Goal: Task Accomplishment & Management: Use online tool/utility

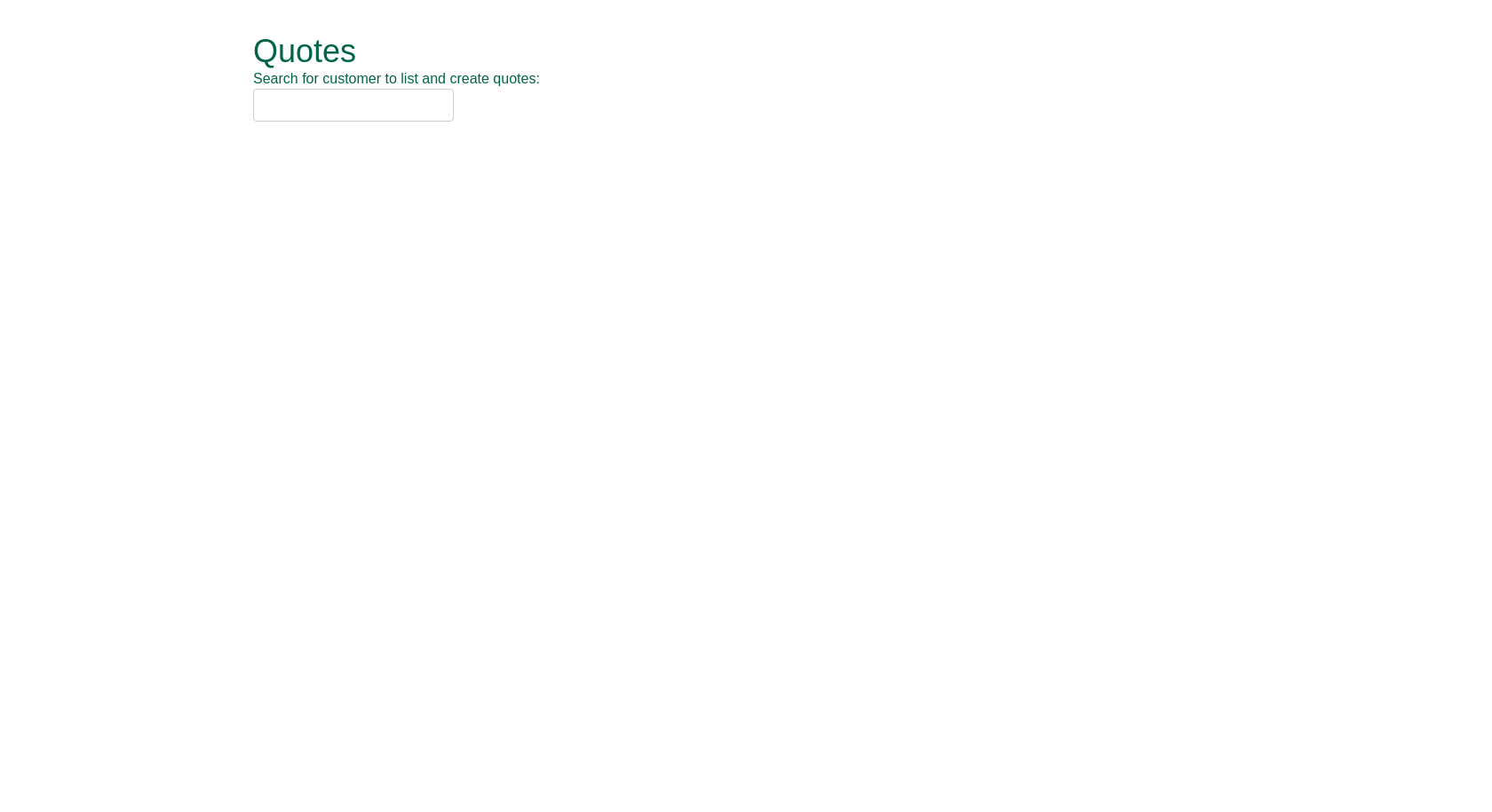
click at [300, 114] on input "text" at bounding box center [353, 105] width 201 height 33
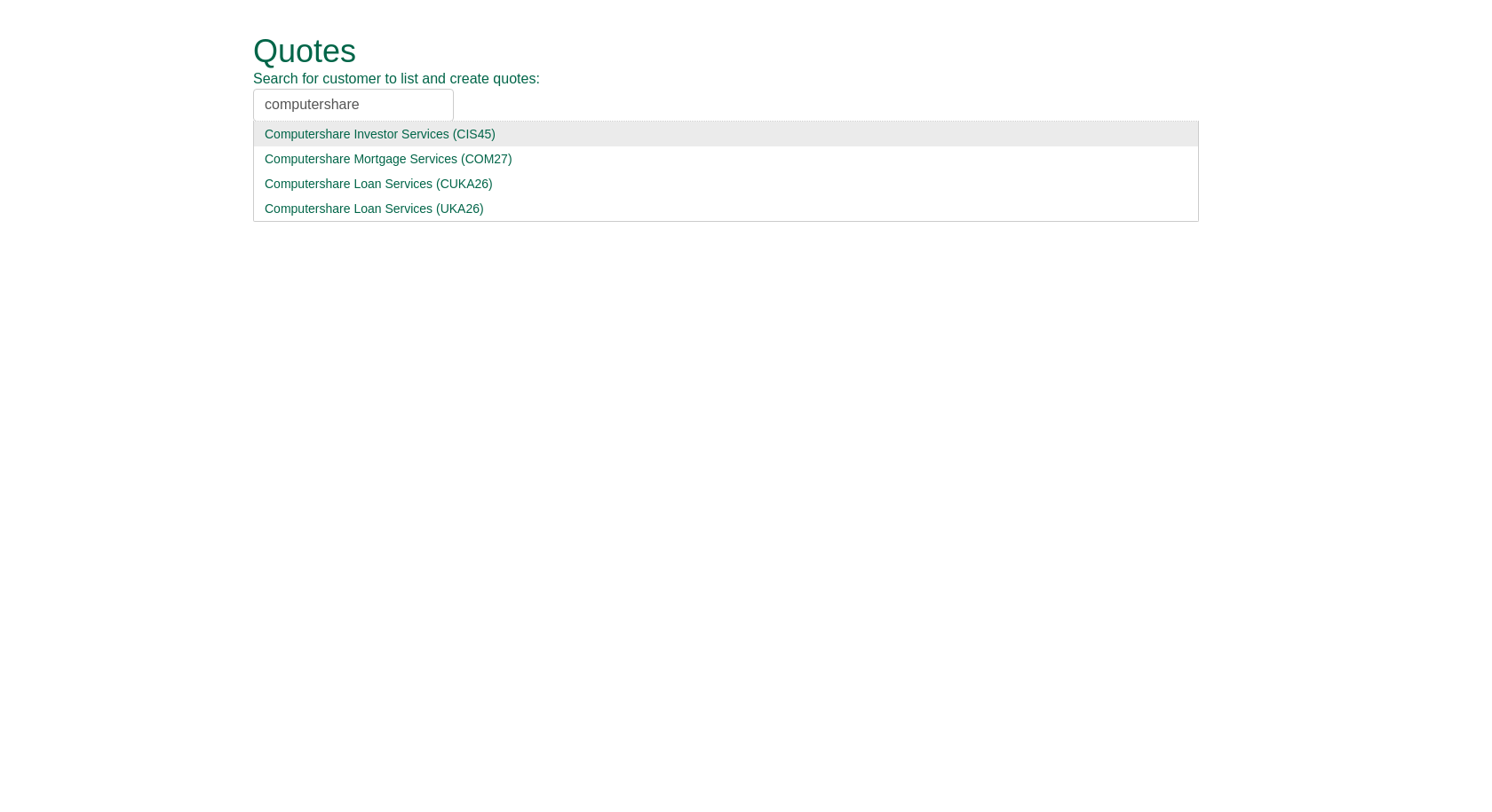
type input "computershare"
click at [391, 134] on div "Computershare Investor Services (CIS45)" at bounding box center [725, 134] width 922 height 18
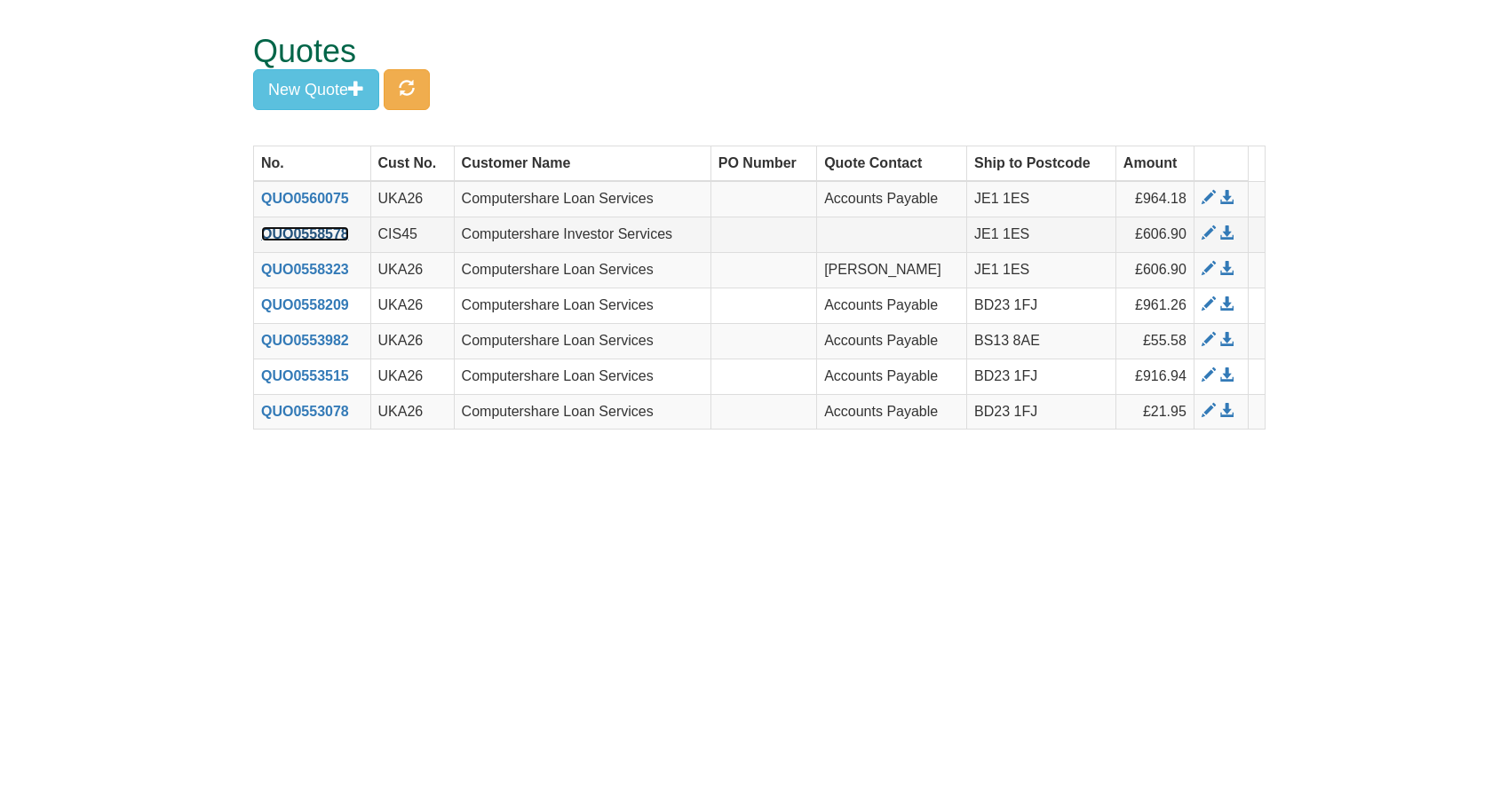
click at [296, 236] on link "QUO0558578" at bounding box center [305, 234] width 88 height 15
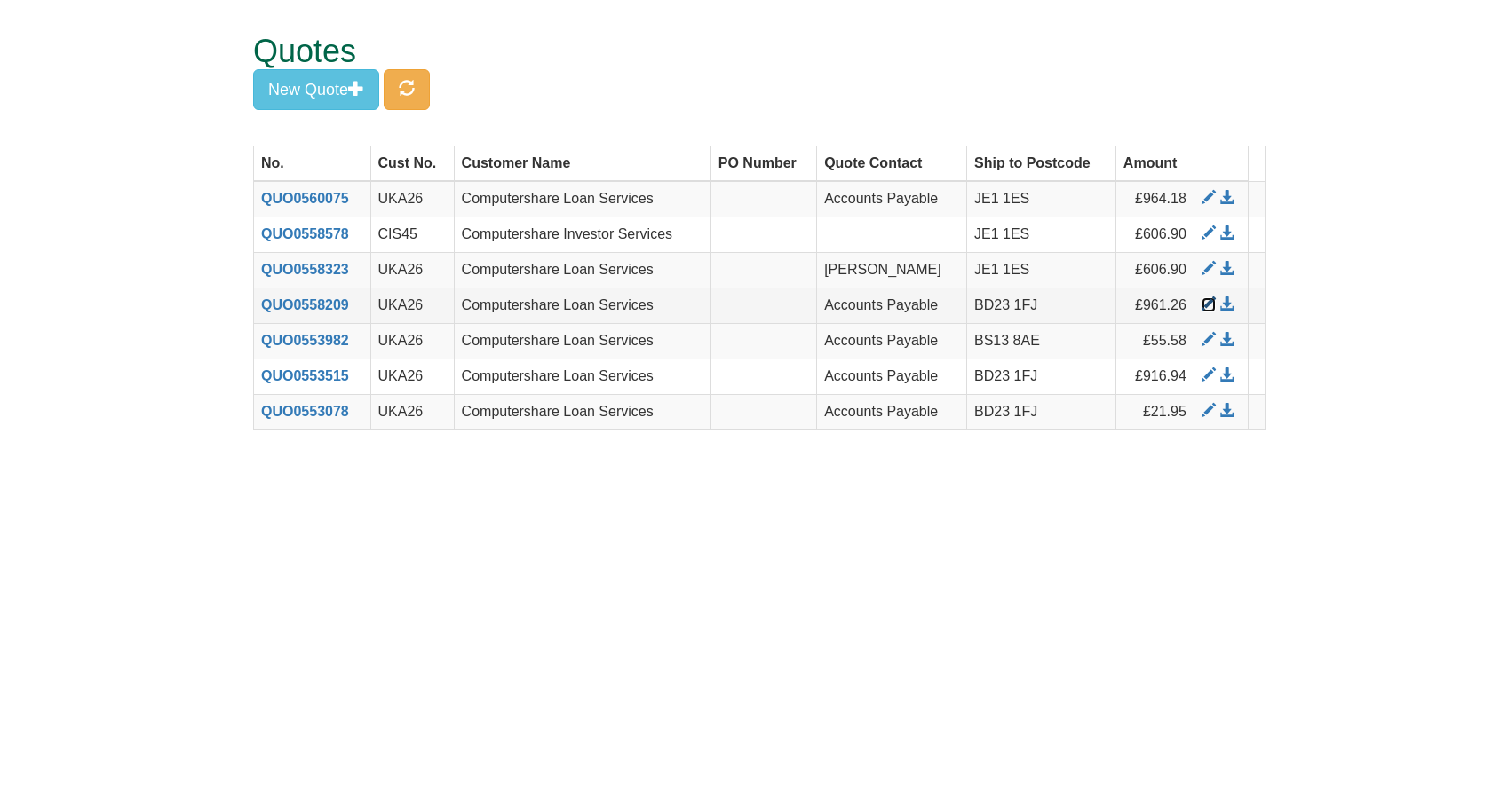
click at [1206, 303] on span at bounding box center [1209, 304] width 14 height 14
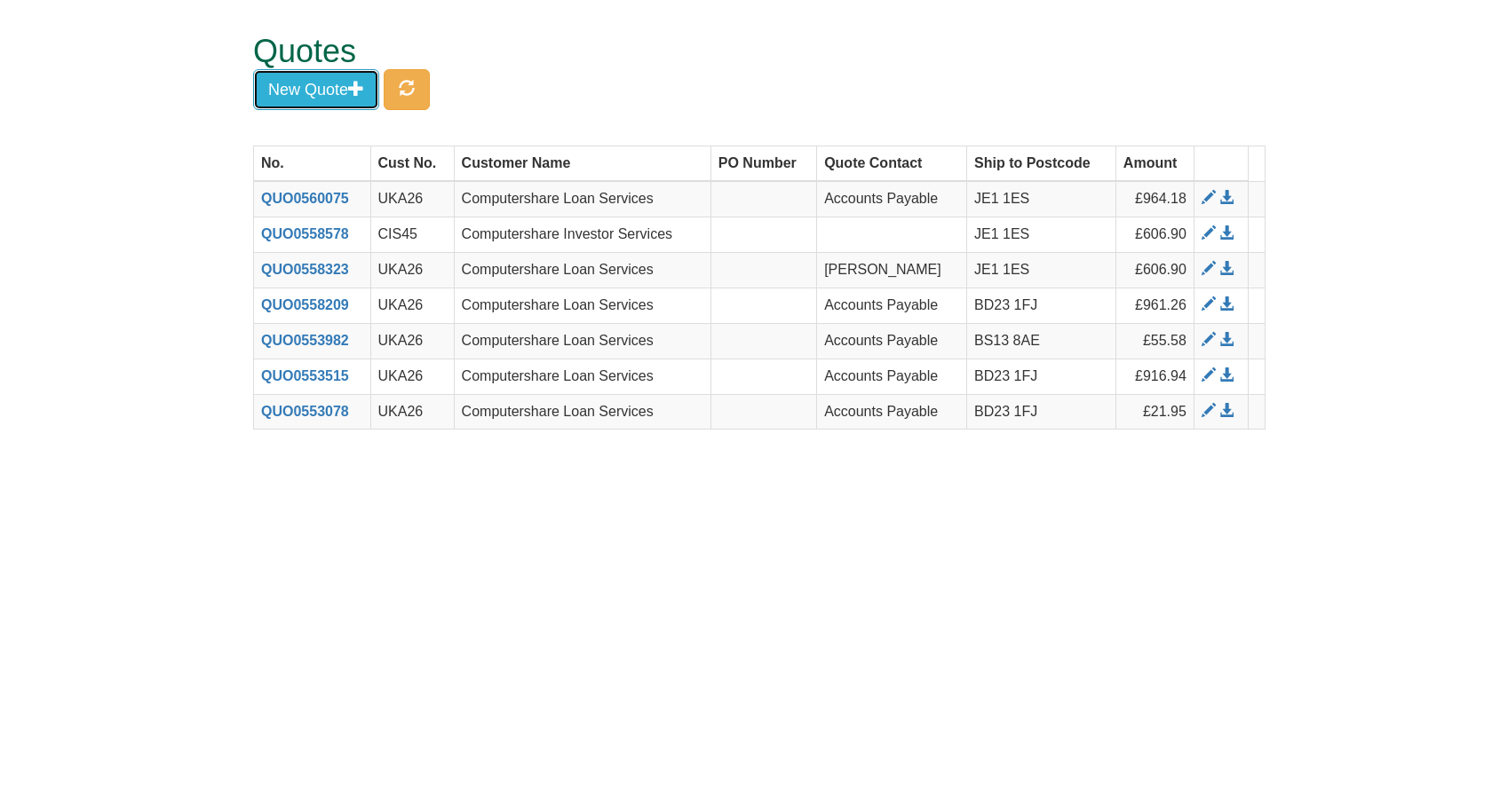
click at [321, 89] on button "New Quote" at bounding box center [315, 89] width 126 height 41
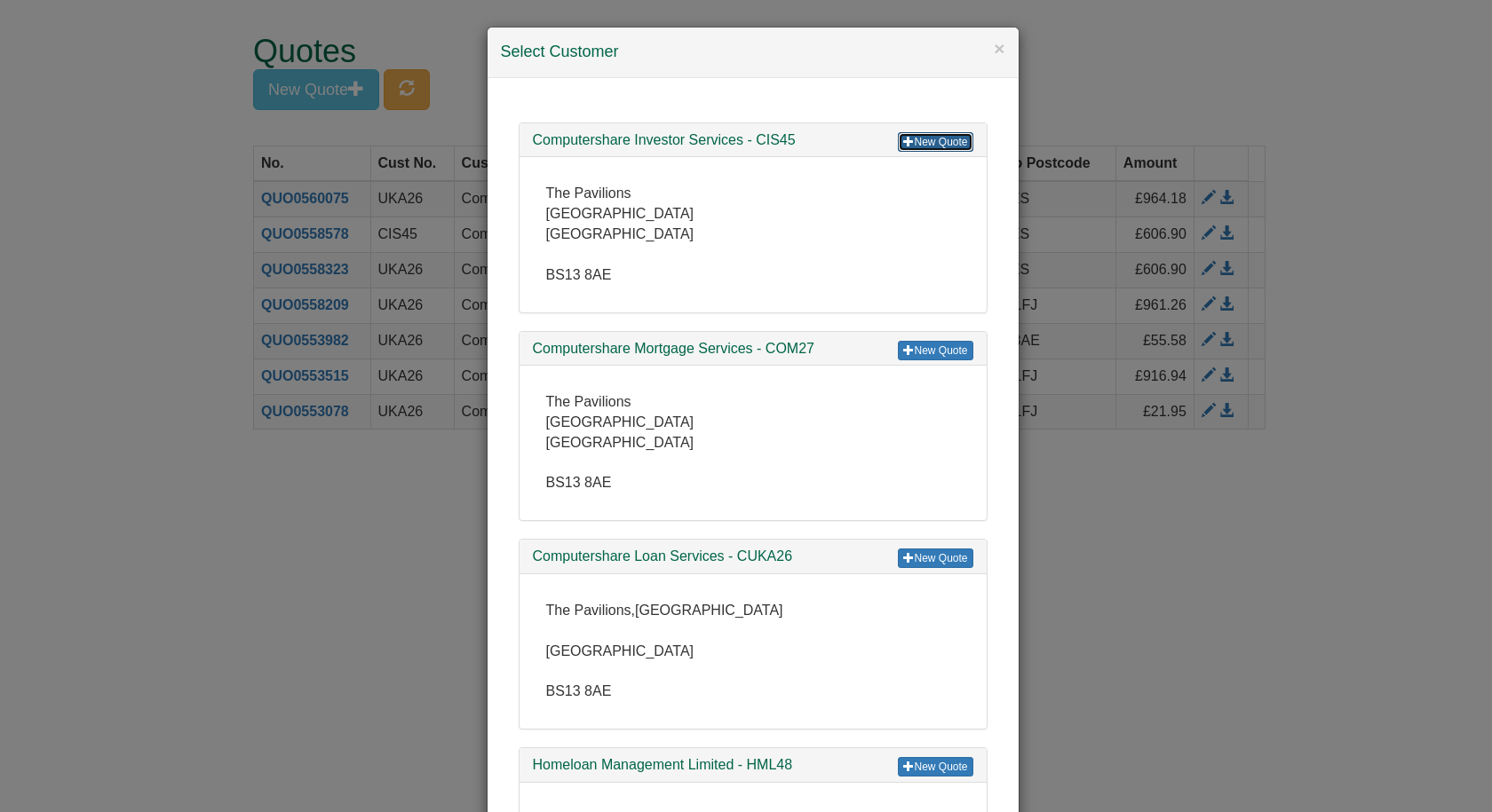
click at [918, 133] on link "New Quote" at bounding box center [934, 143] width 74 height 20
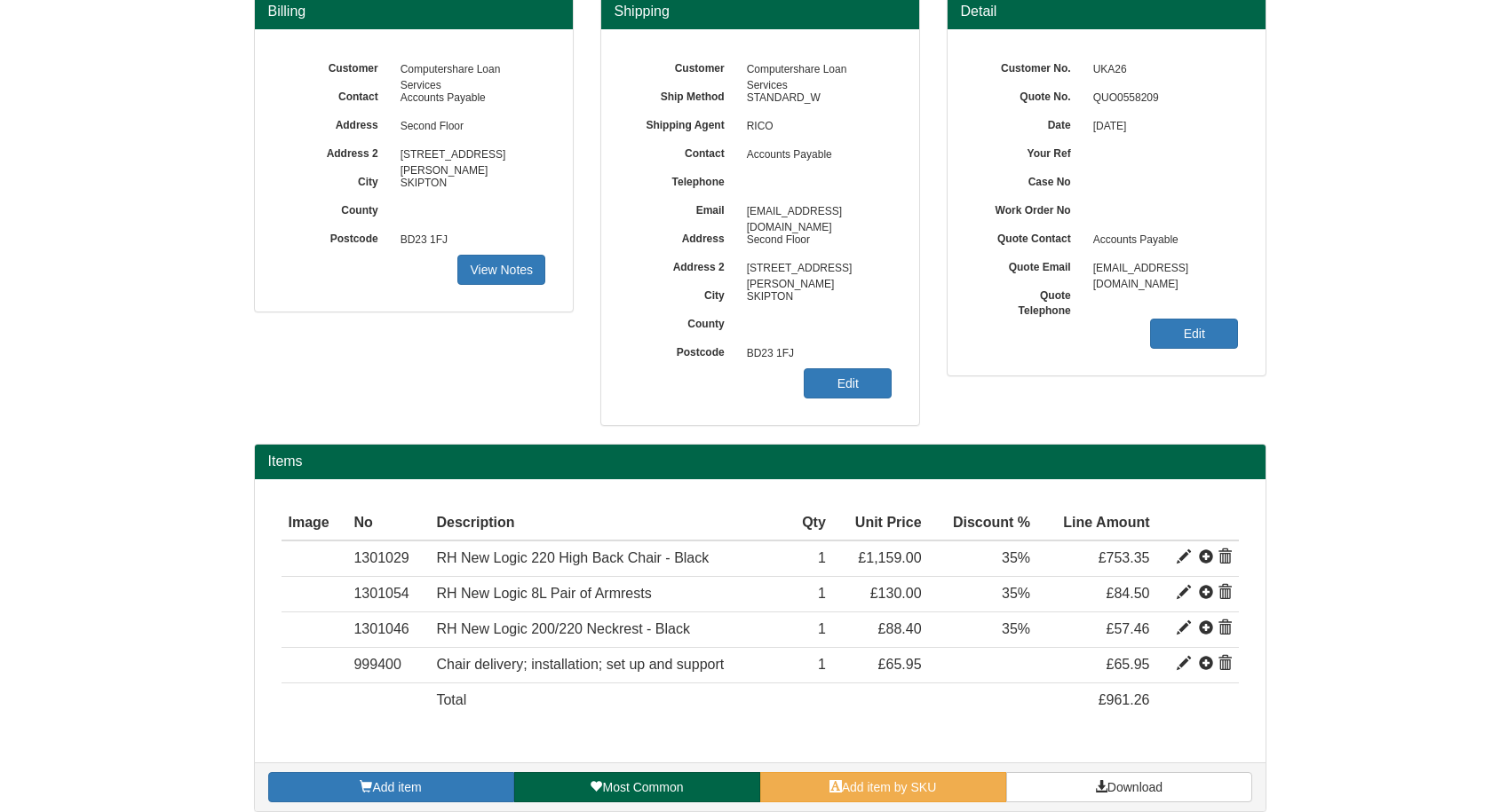
scroll to position [177, 0]
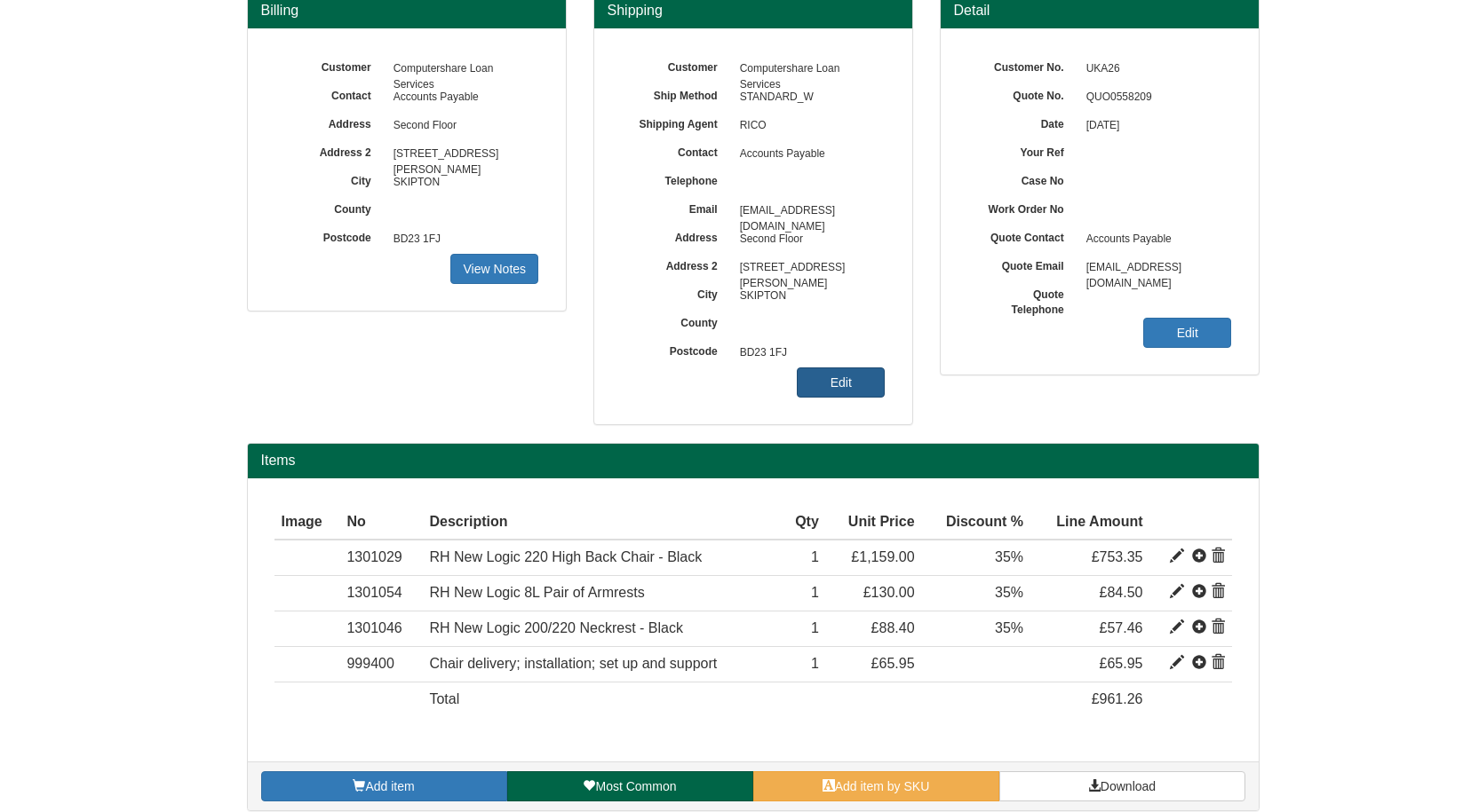
click at [831, 380] on link "Edit" at bounding box center [840, 382] width 88 height 30
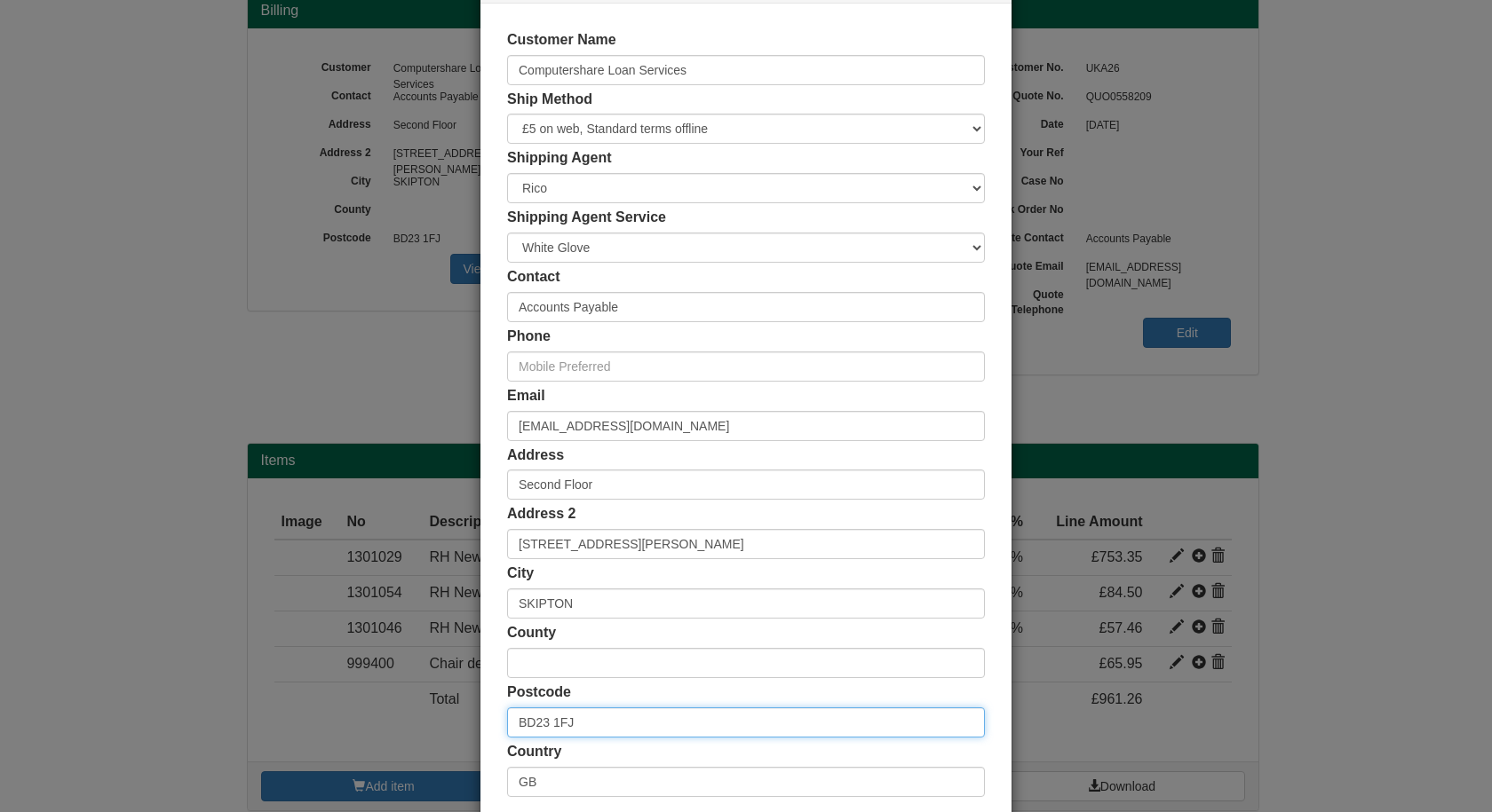
drag, startPoint x: 571, startPoint y: 789, endPoint x: 476, endPoint y: 796, distance: 95.3
click at [480, 796] on div "Customer Name Computershare Loan Services Ship Method Free of Charge £5 Flat Ra…" at bounding box center [746, 414] width 531 height 820
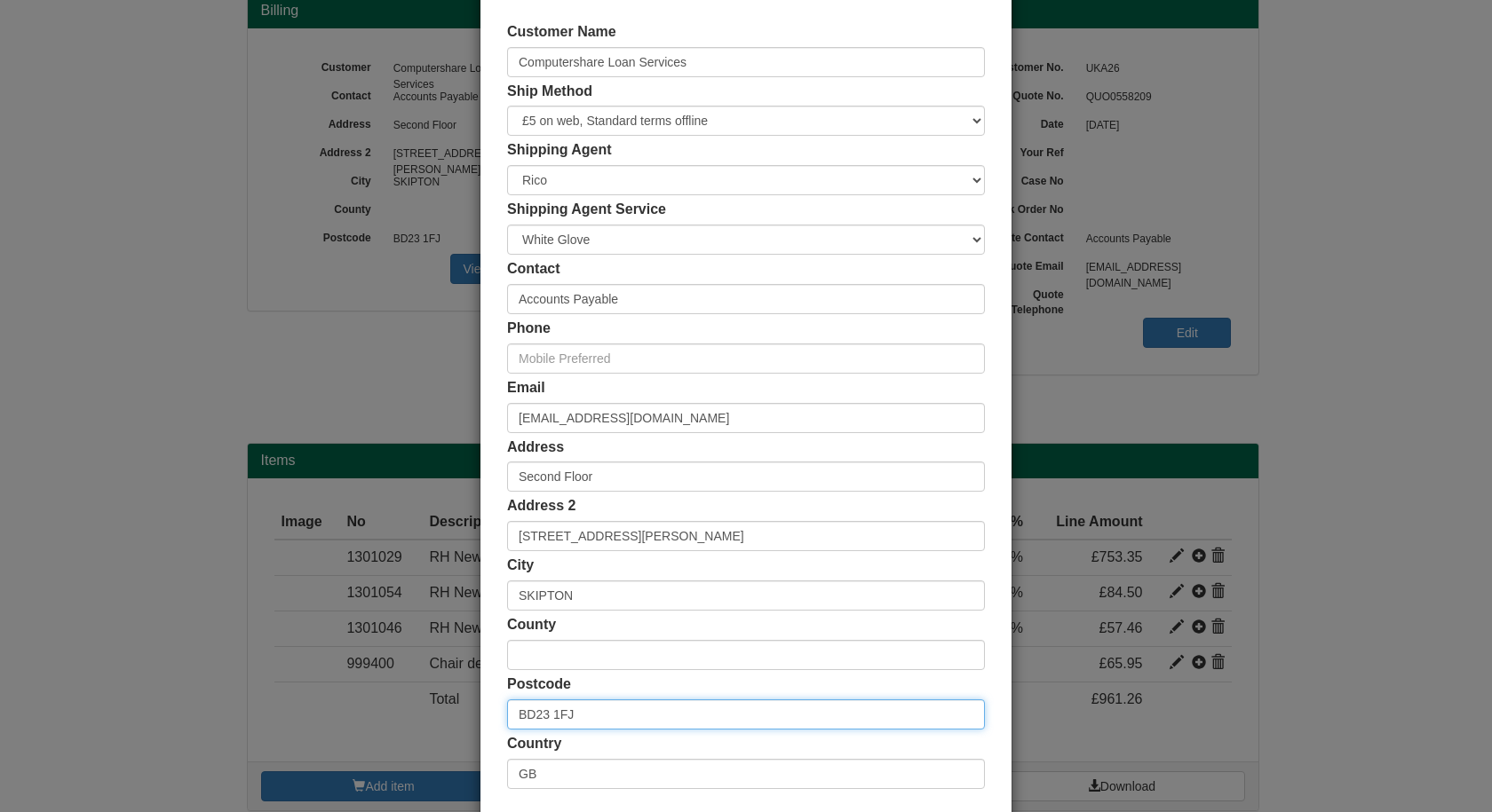
paste input "JE1 1ES"
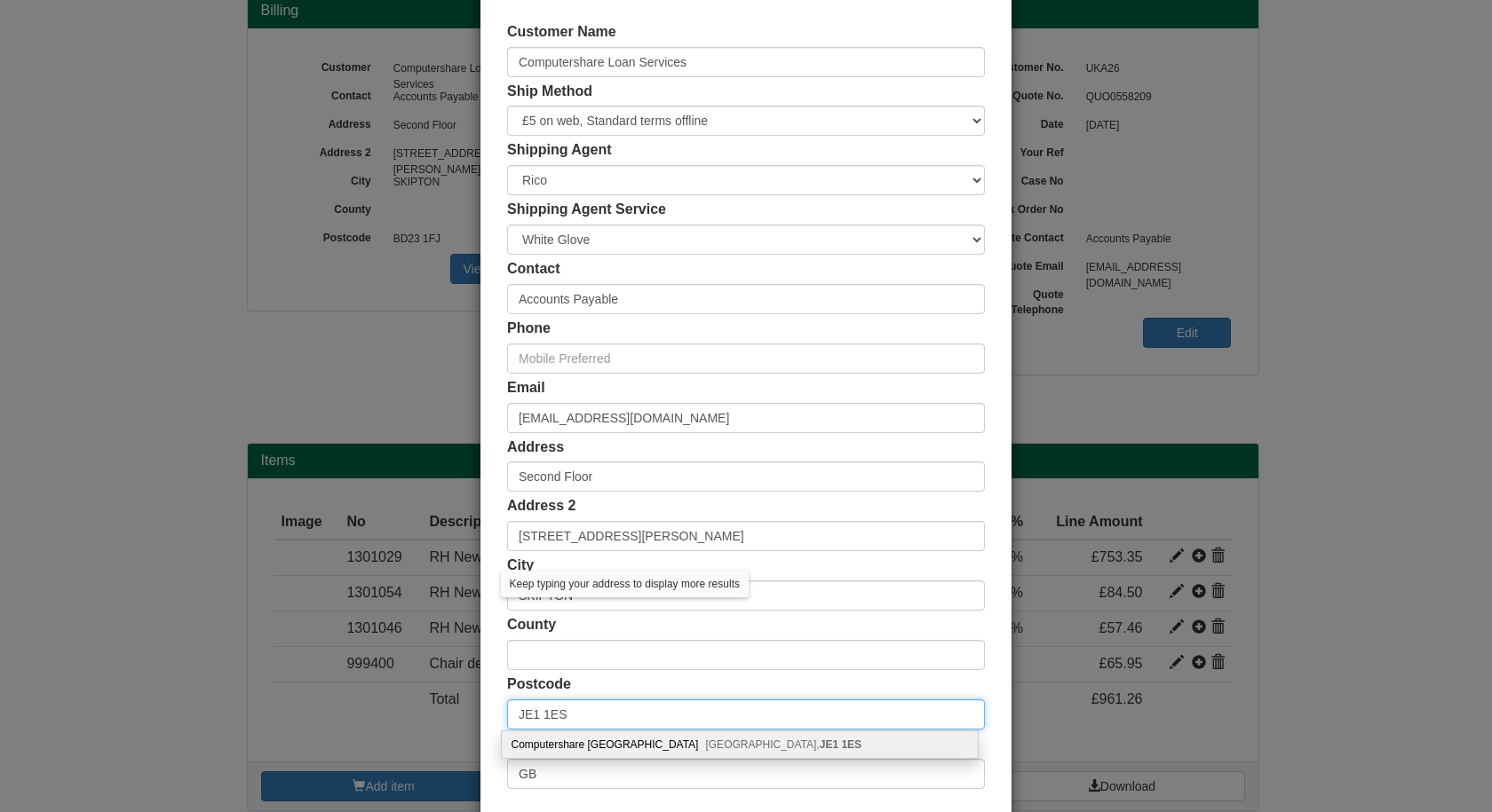
type input "JE1 1ES"
click at [585, 744] on div "Computershare Channel Island Jersey, JE1 1ES" at bounding box center [739, 745] width 476 height 27
type input "JE"
type input "Computershare [GEOGRAPHIC_DATA]"
type input "Jersey"
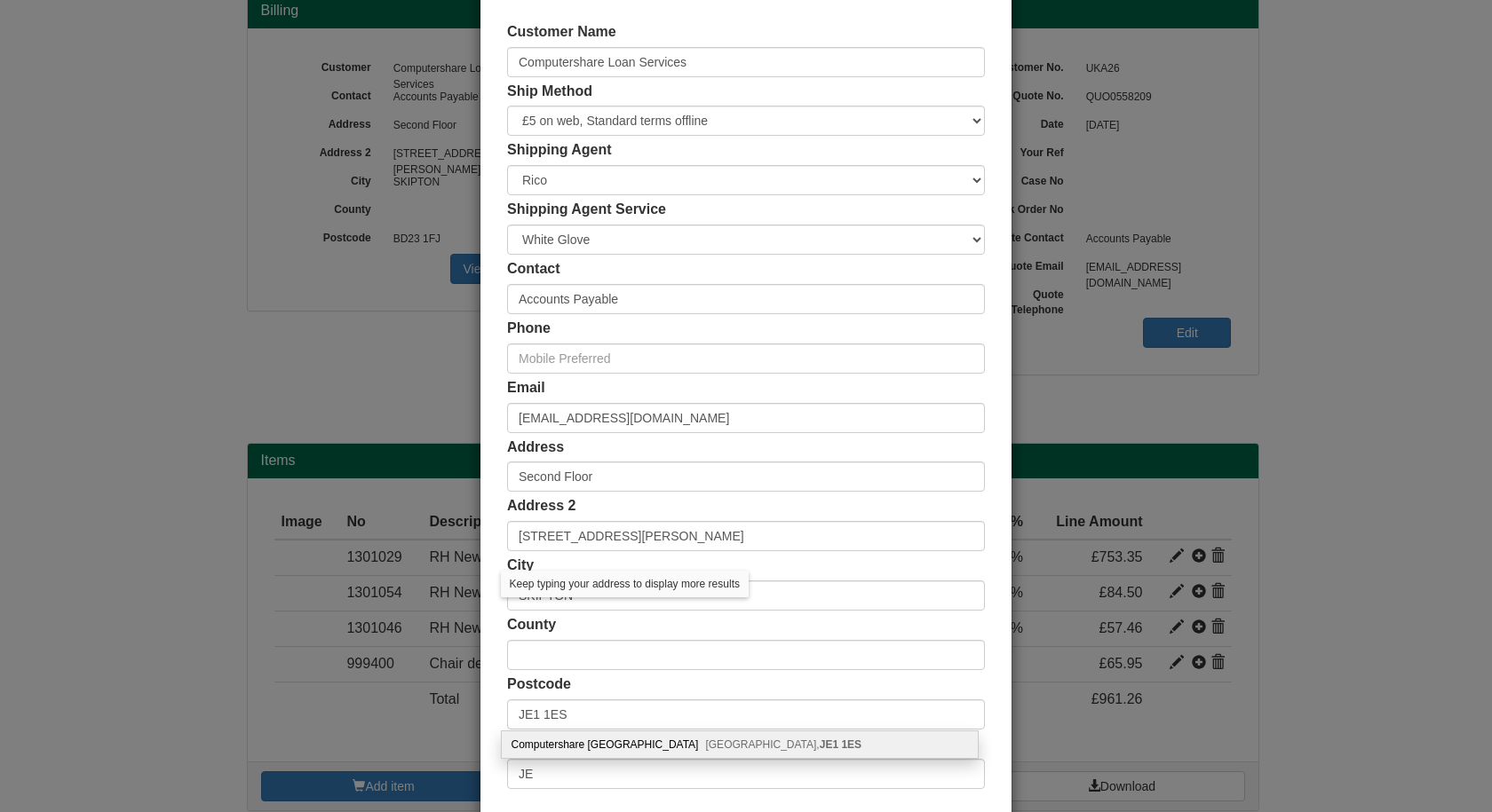
type input "[GEOGRAPHIC_DATA]"
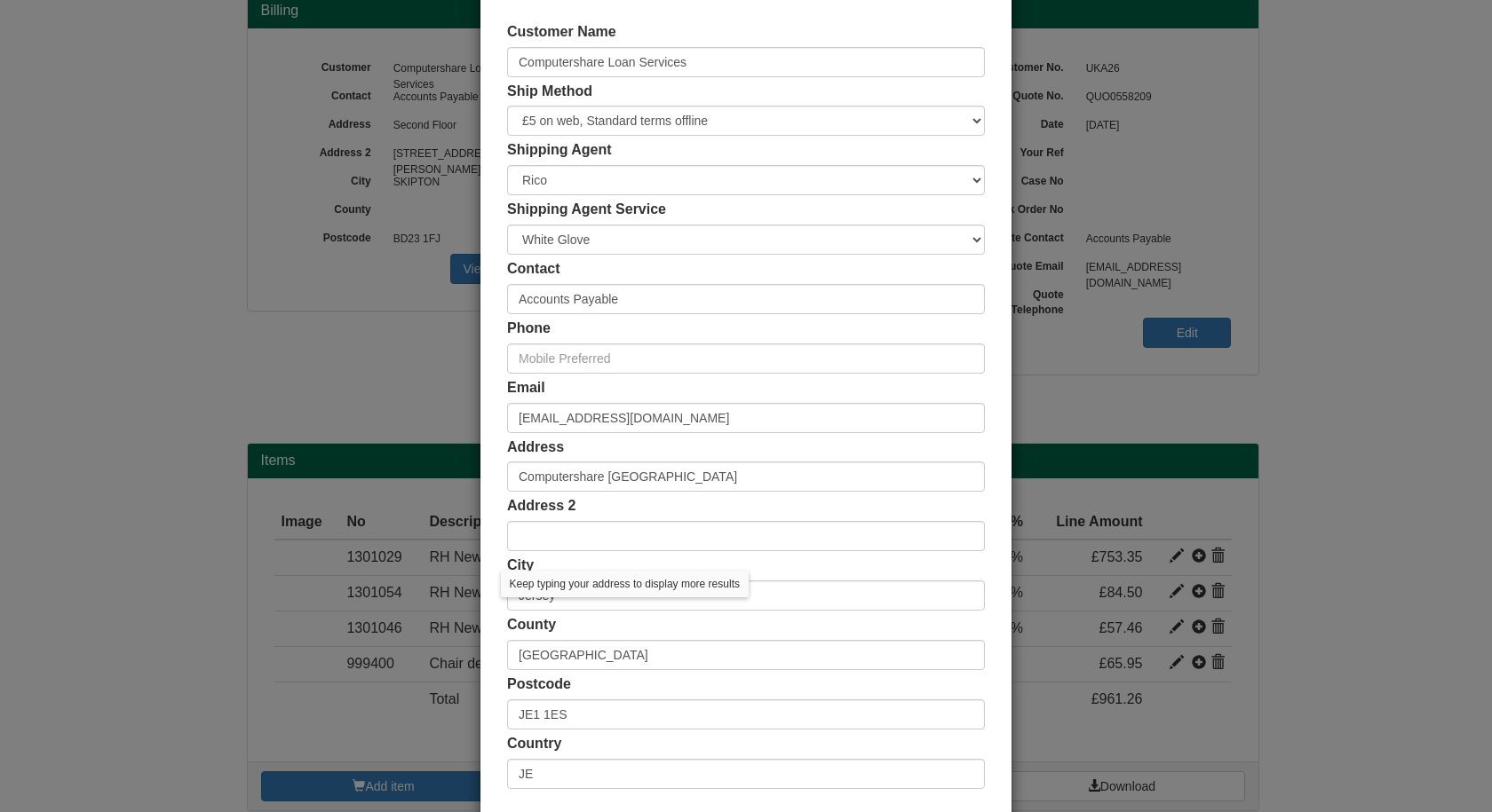
scroll to position [171, 0]
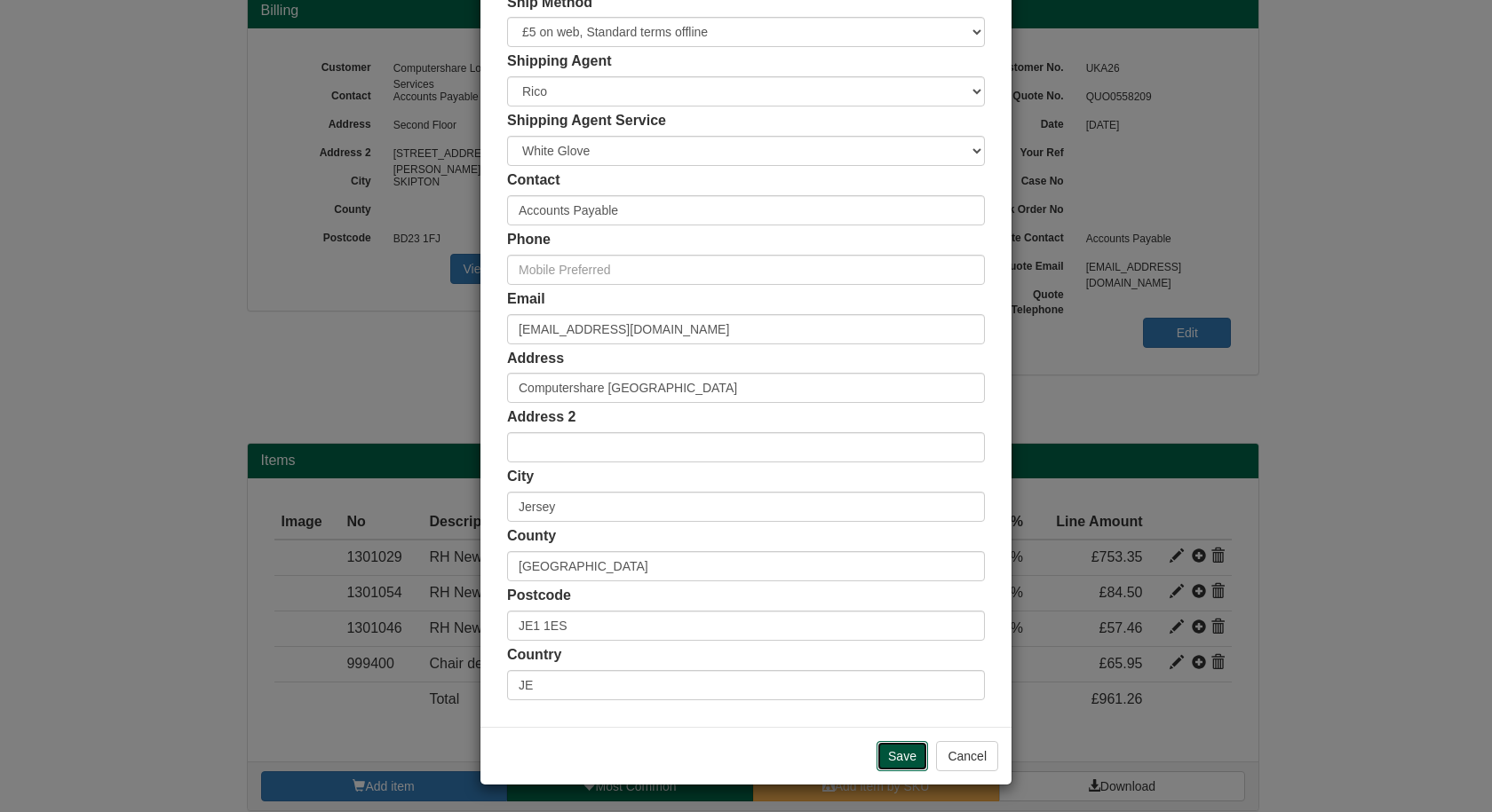
click at [894, 754] on input "Save" at bounding box center [903, 757] width 52 height 30
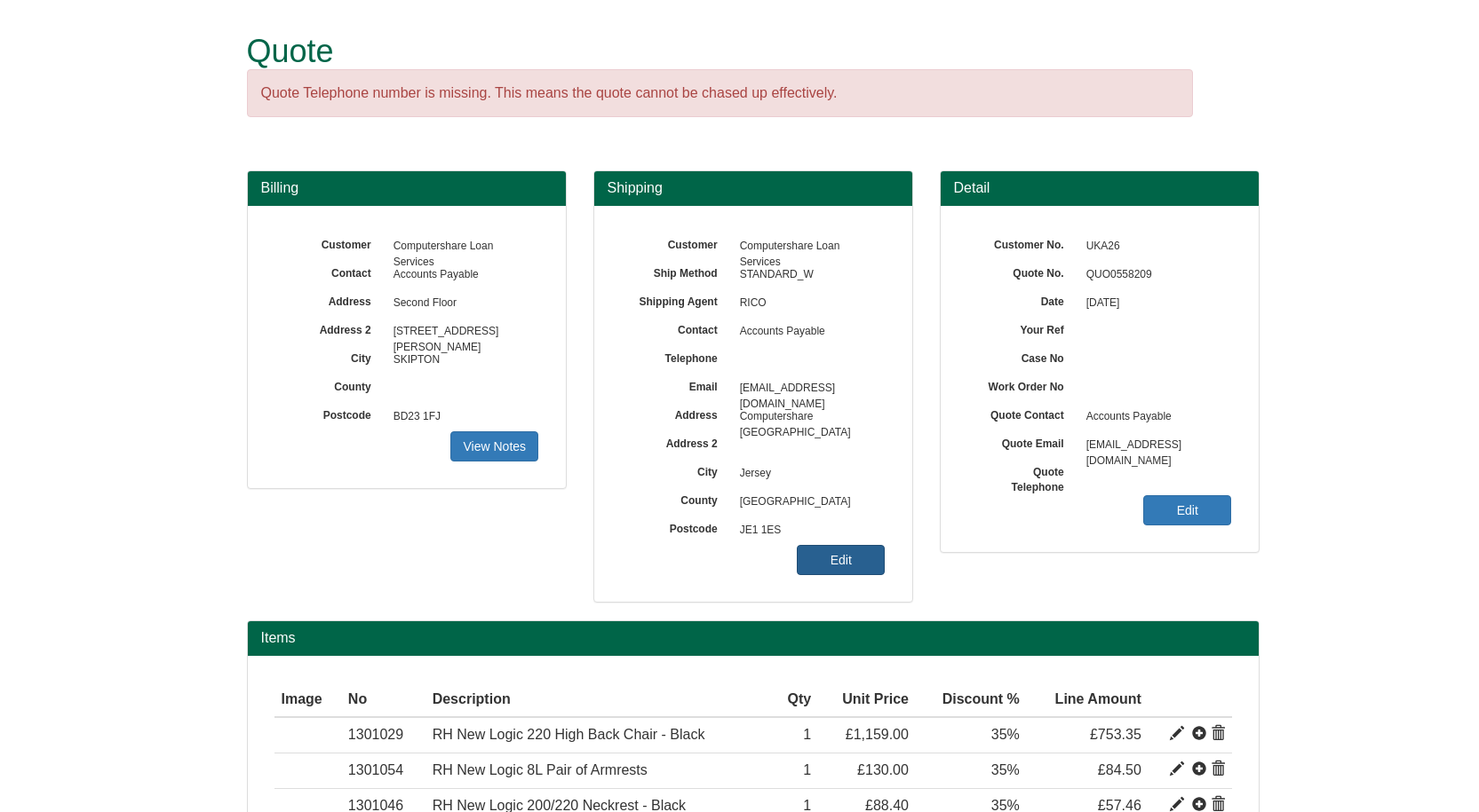
click at [850, 556] on link "Edit" at bounding box center [840, 559] width 88 height 30
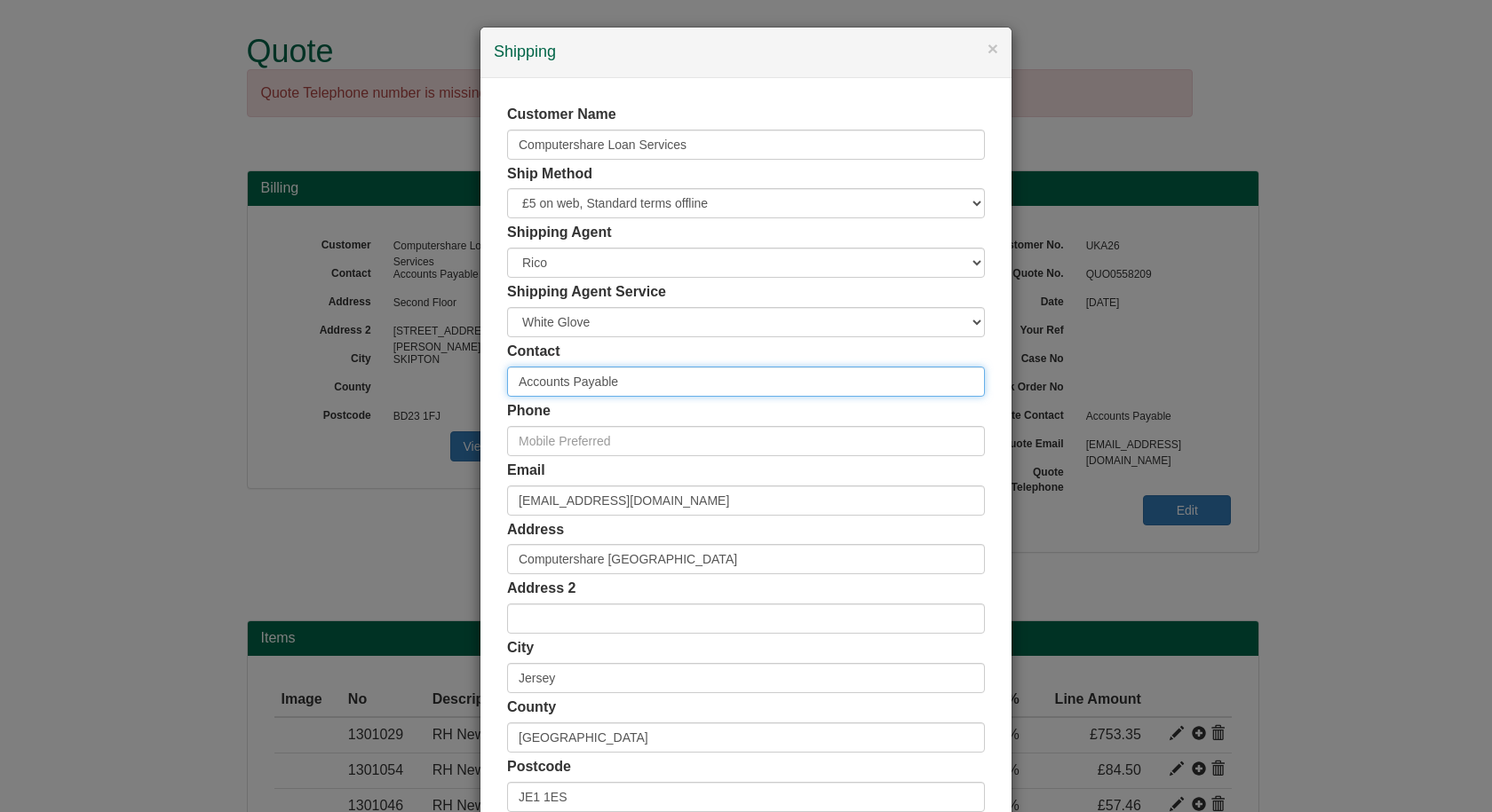
drag, startPoint x: 621, startPoint y: 376, endPoint x: 453, endPoint y: 375, distance: 168.0
click at [453, 375] on div "× Shipping Customer Name Computershare Loan Services Ship Method Free of Charge…" at bounding box center [746, 406] width 1492 height 812
type input "[PERSON_NAME]"
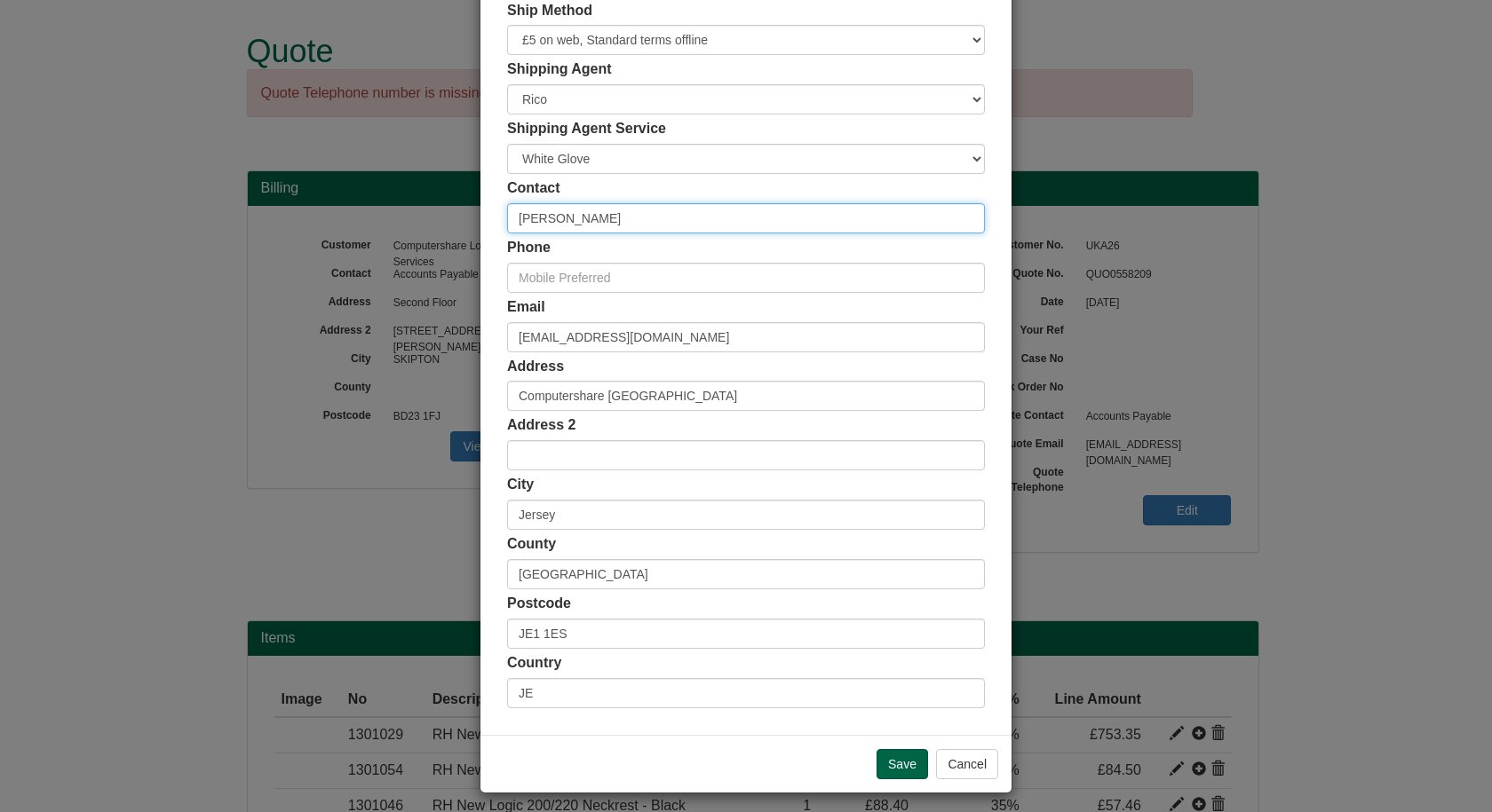
scroll to position [171, 0]
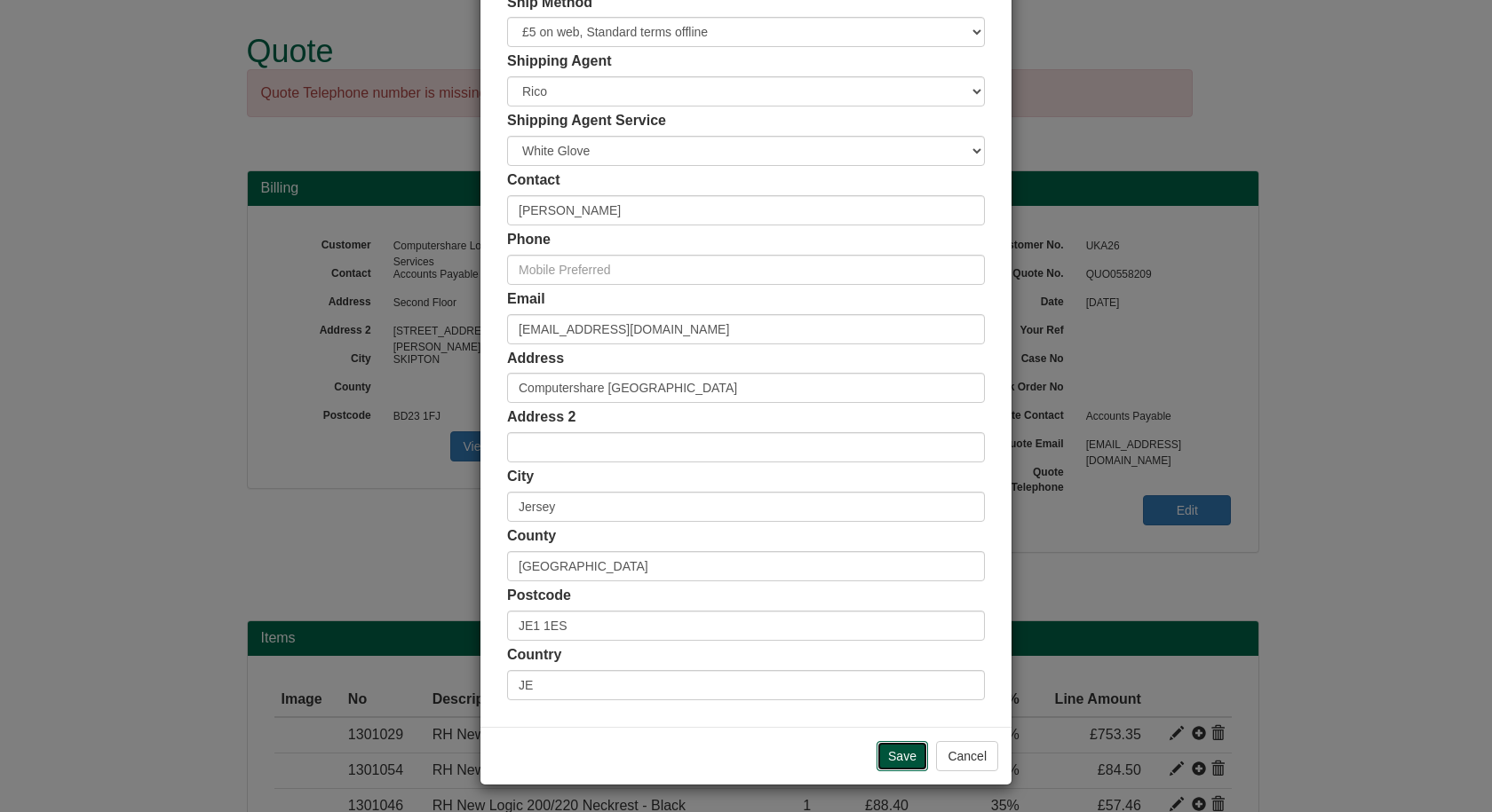
click at [903, 756] on input "Save" at bounding box center [903, 757] width 52 height 30
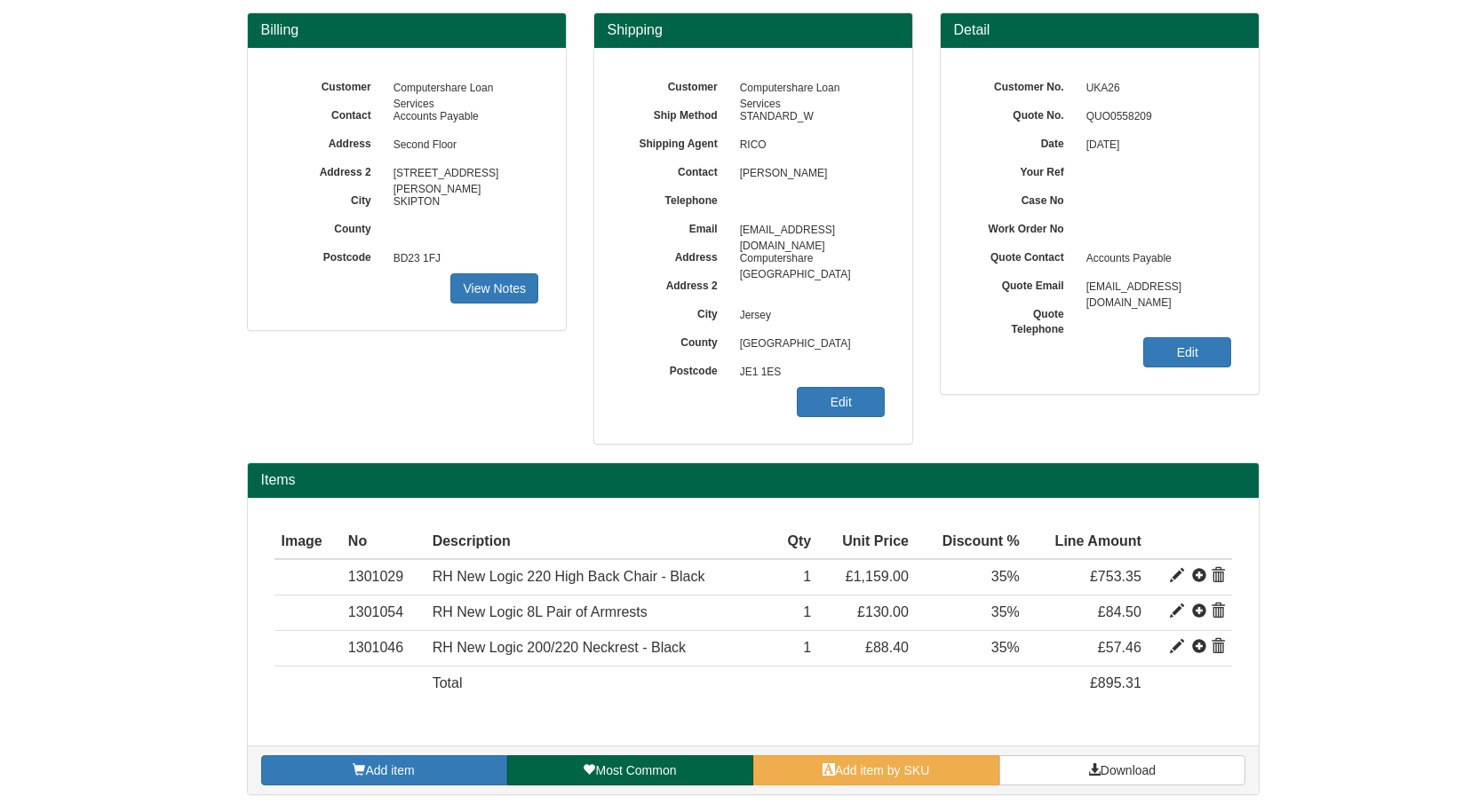
scroll to position [158, 0]
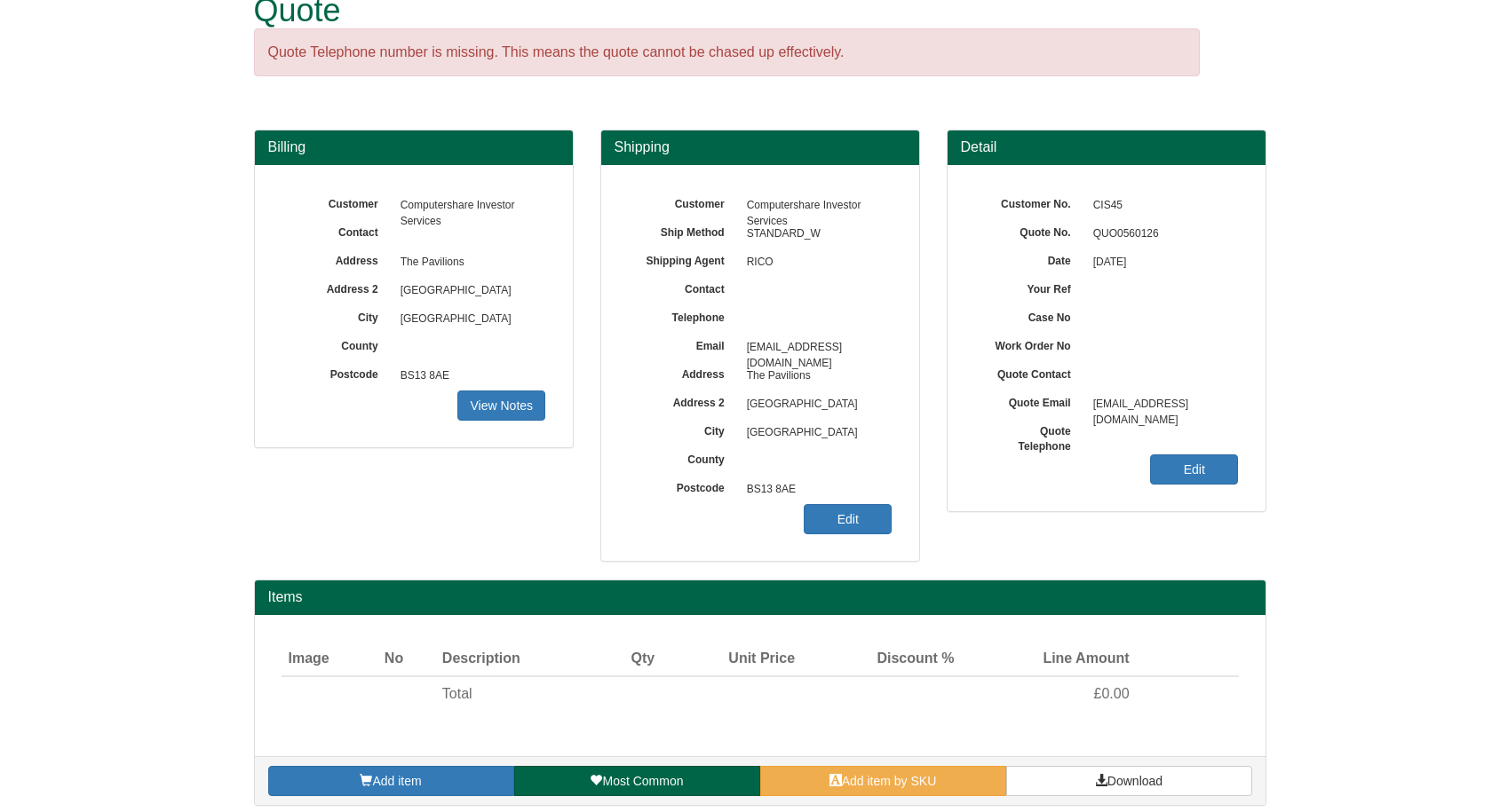
scroll to position [52, 0]
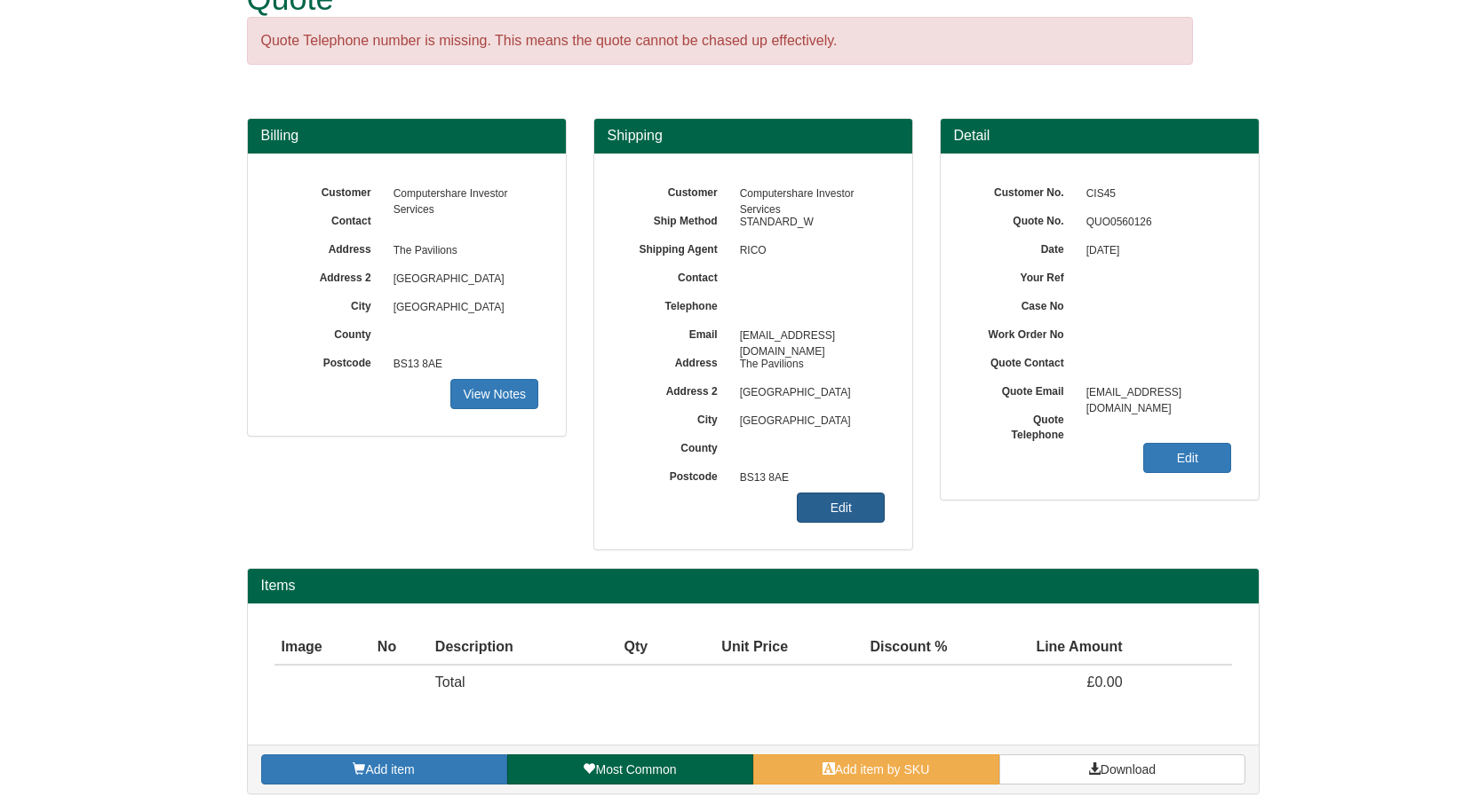
click at [838, 510] on link "Edit" at bounding box center [840, 508] width 88 height 30
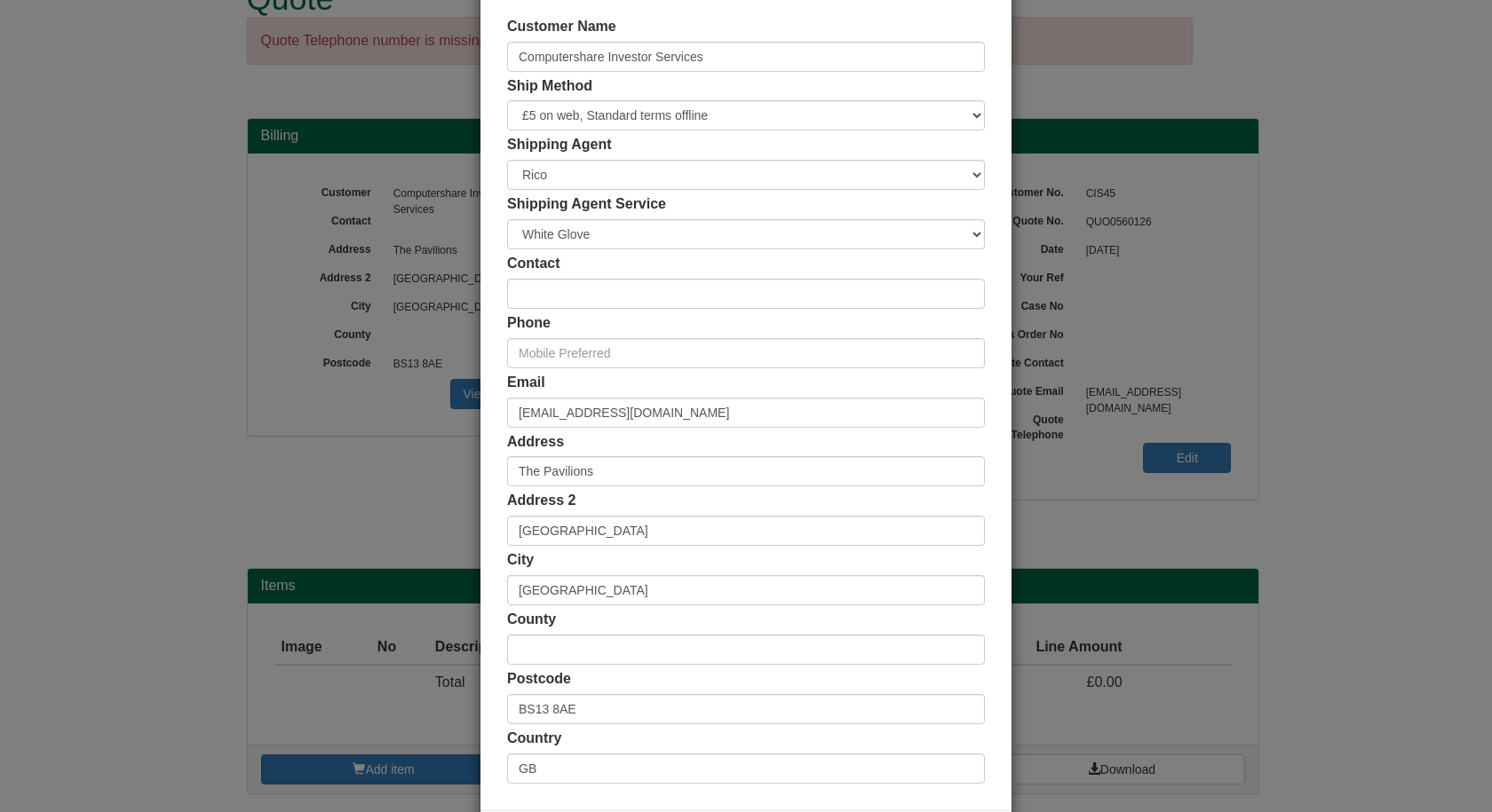
scroll to position [171, 0]
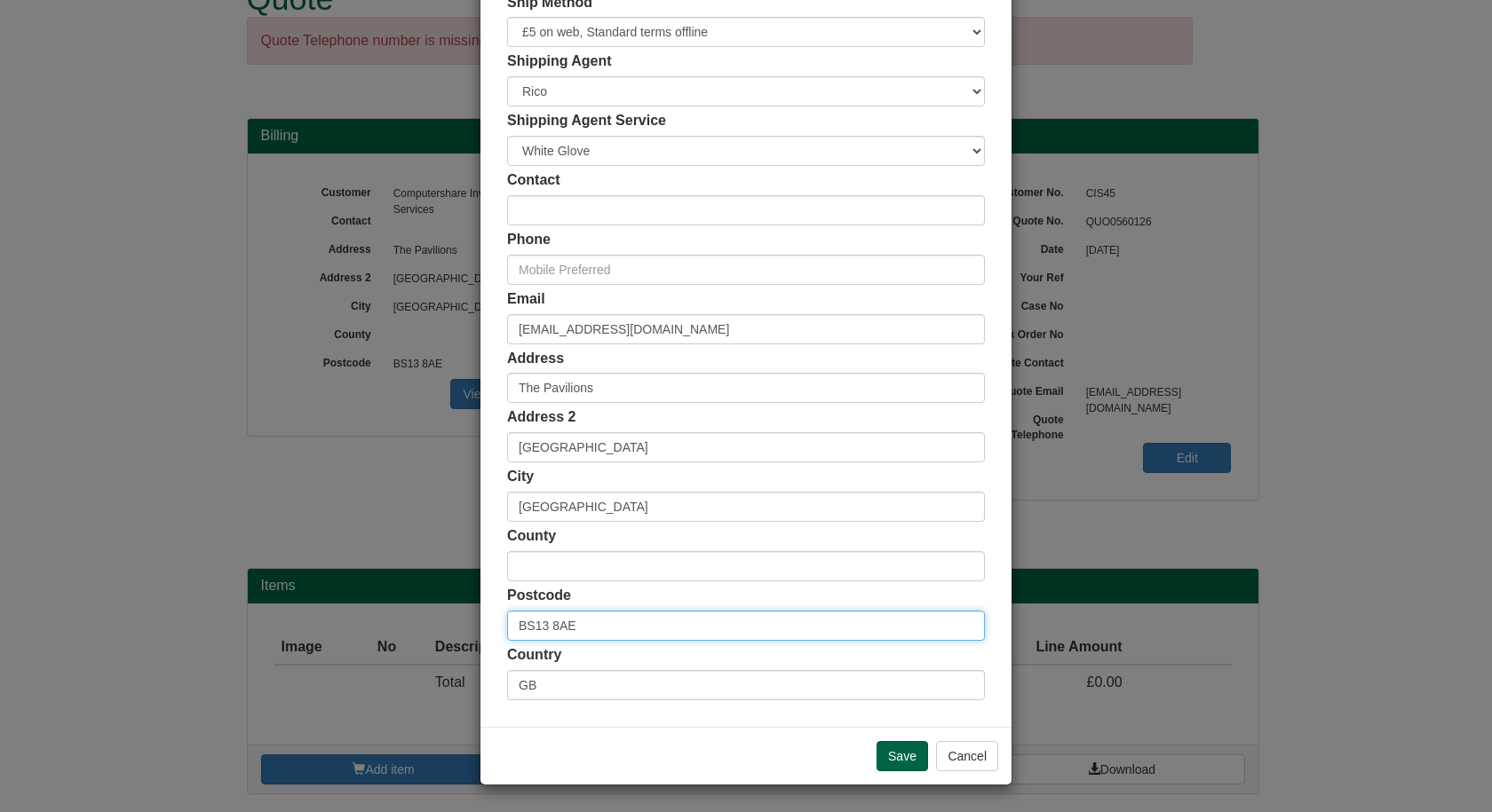
drag, startPoint x: 599, startPoint y: 630, endPoint x: 425, endPoint y: 621, distance: 174.2
click at [425, 621] on div "× Shipping Customer Name Computershare Investor Services Ship Method Free of Ch…" at bounding box center [746, 406] width 1492 height 812
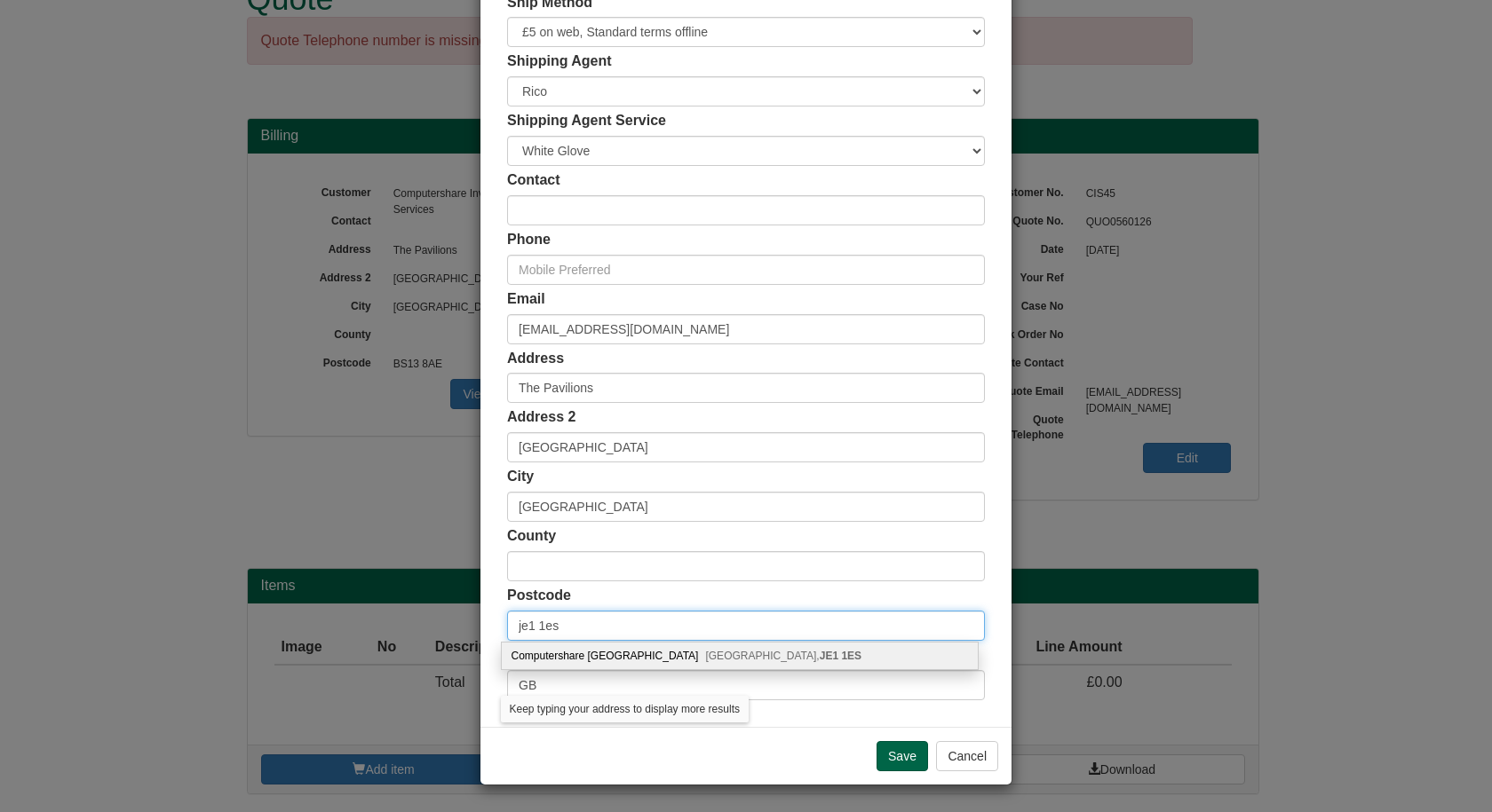
type input "je1 1es"
click at [551, 656] on div "Computershare Channel Island Jersey, JE1 1ES" at bounding box center [739, 656] width 476 height 27
type input "JE"
type input "Computershare [GEOGRAPHIC_DATA]"
type input "Jersey"
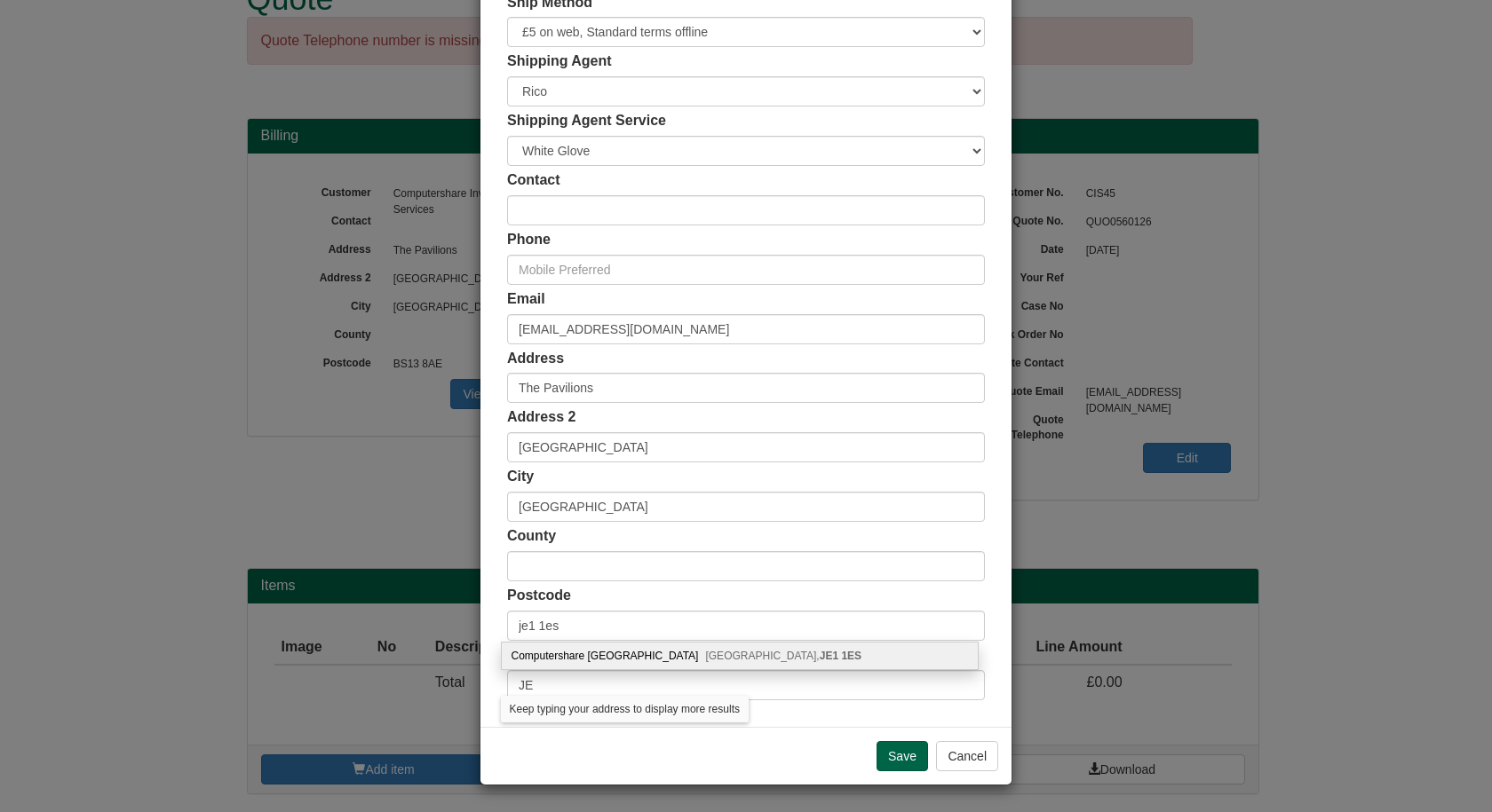
type input "[GEOGRAPHIC_DATA]"
type input "JE1 1ES"
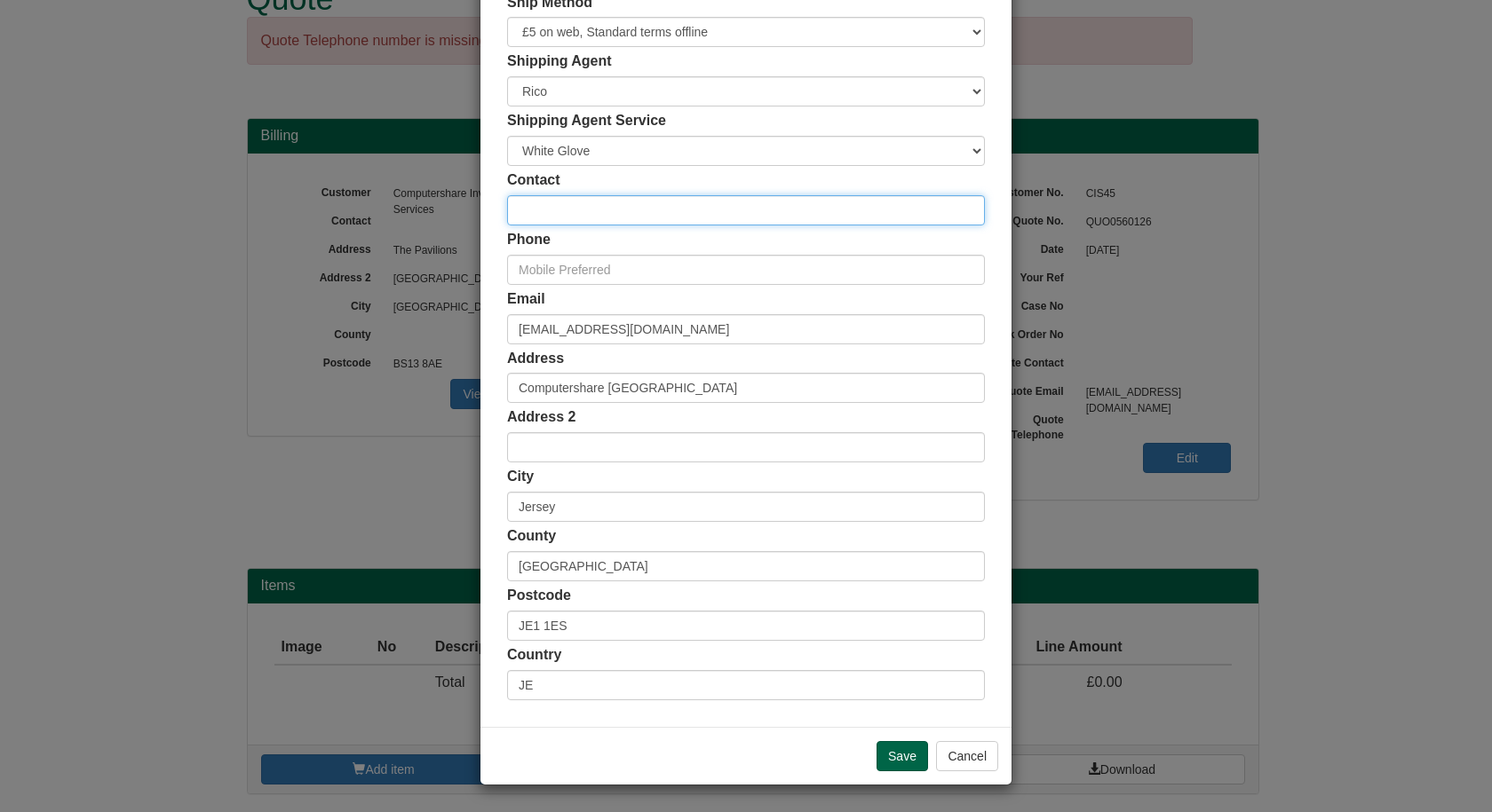
click at [595, 202] on input "text" at bounding box center [746, 210] width 478 height 30
type input "[PERSON_NAME]"
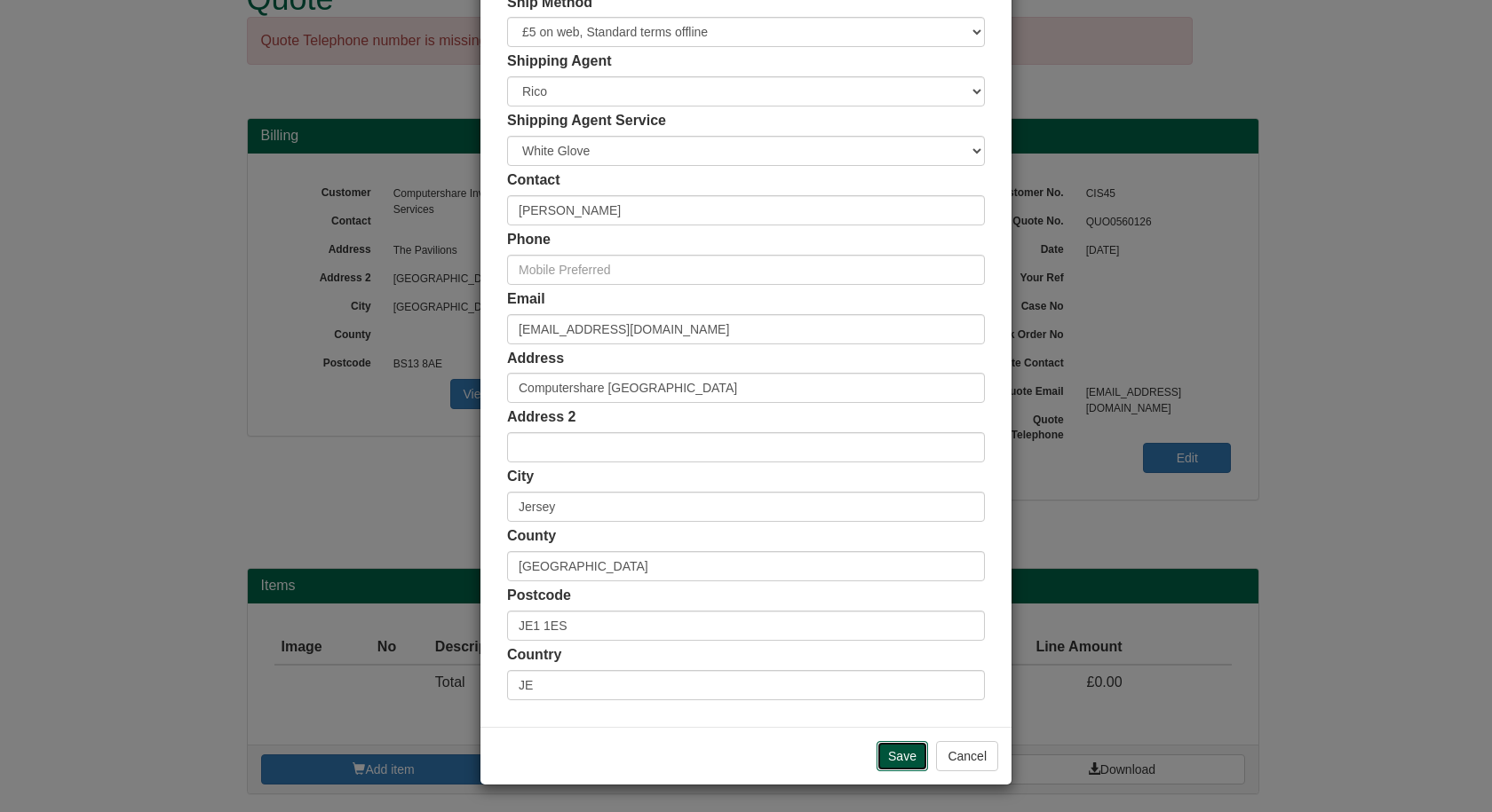
click at [892, 753] on input "Save" at bounding box center [903, 757] width 52 height 30
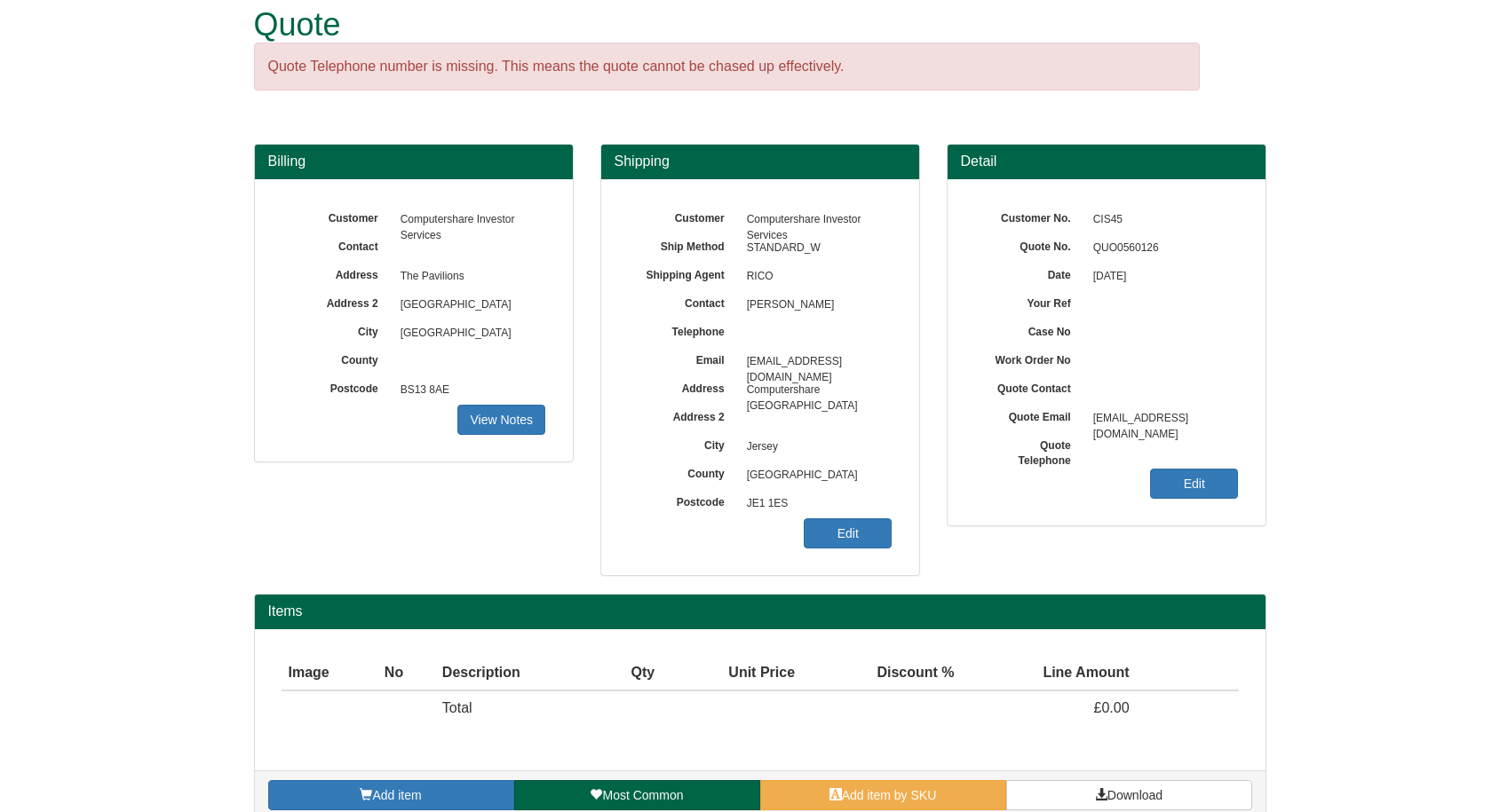
scroll to position [52, 0]
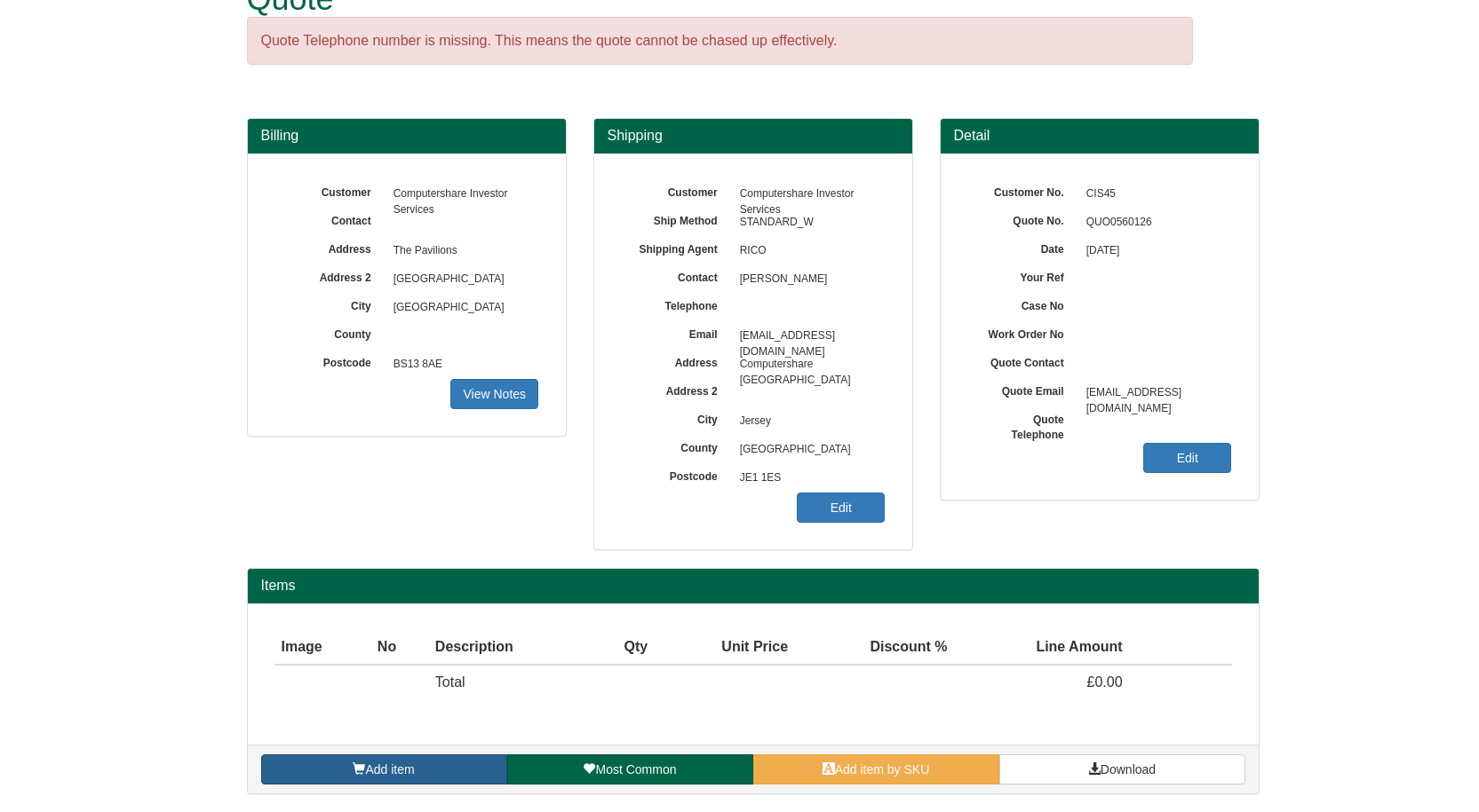
click at [396, 761] on link "Add item" at bounding box center [384, 769] width 246 height 30
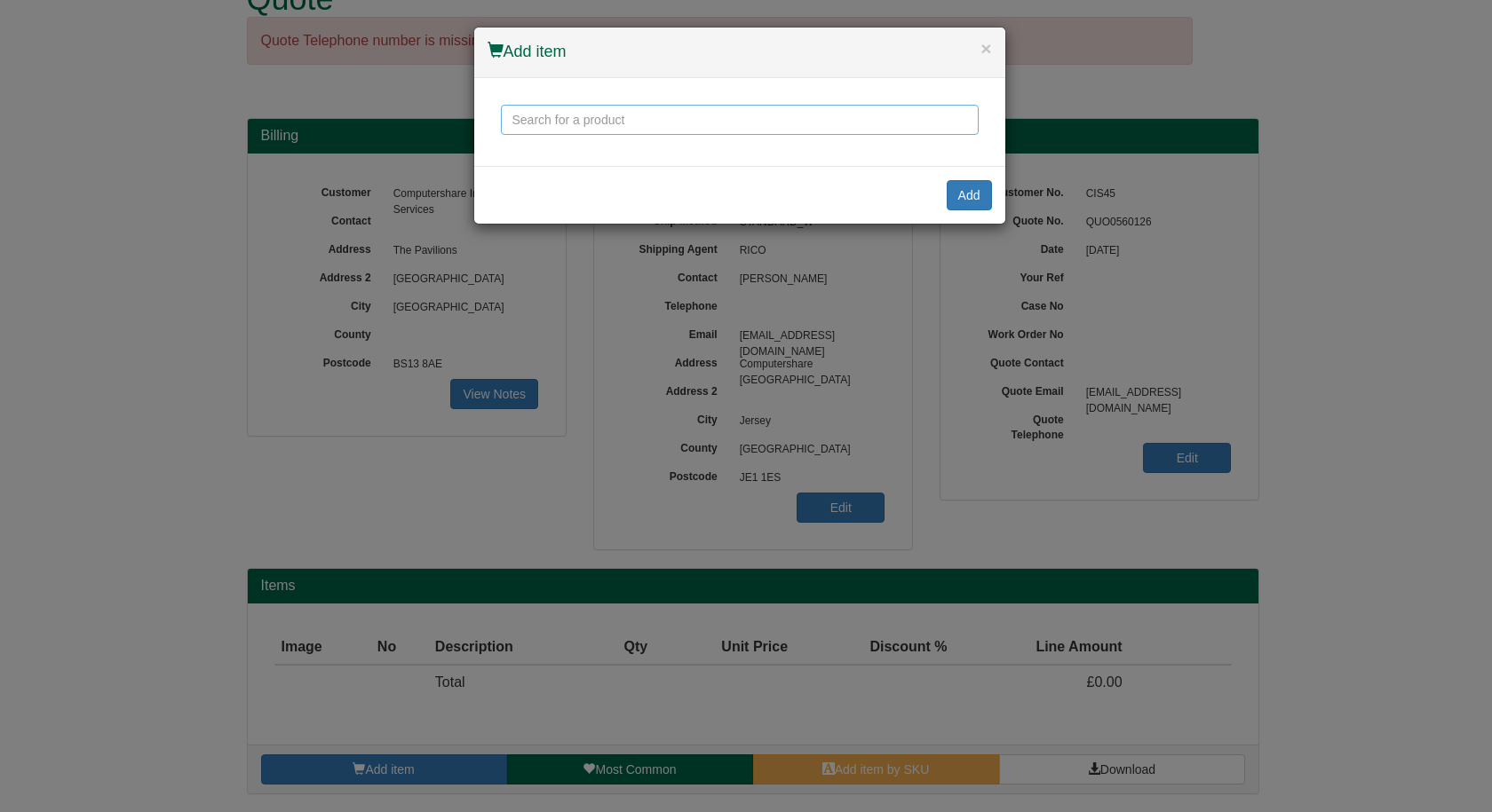
click at [613, 119] on input "text" at bounding box center [740, 120] width 478 height 30
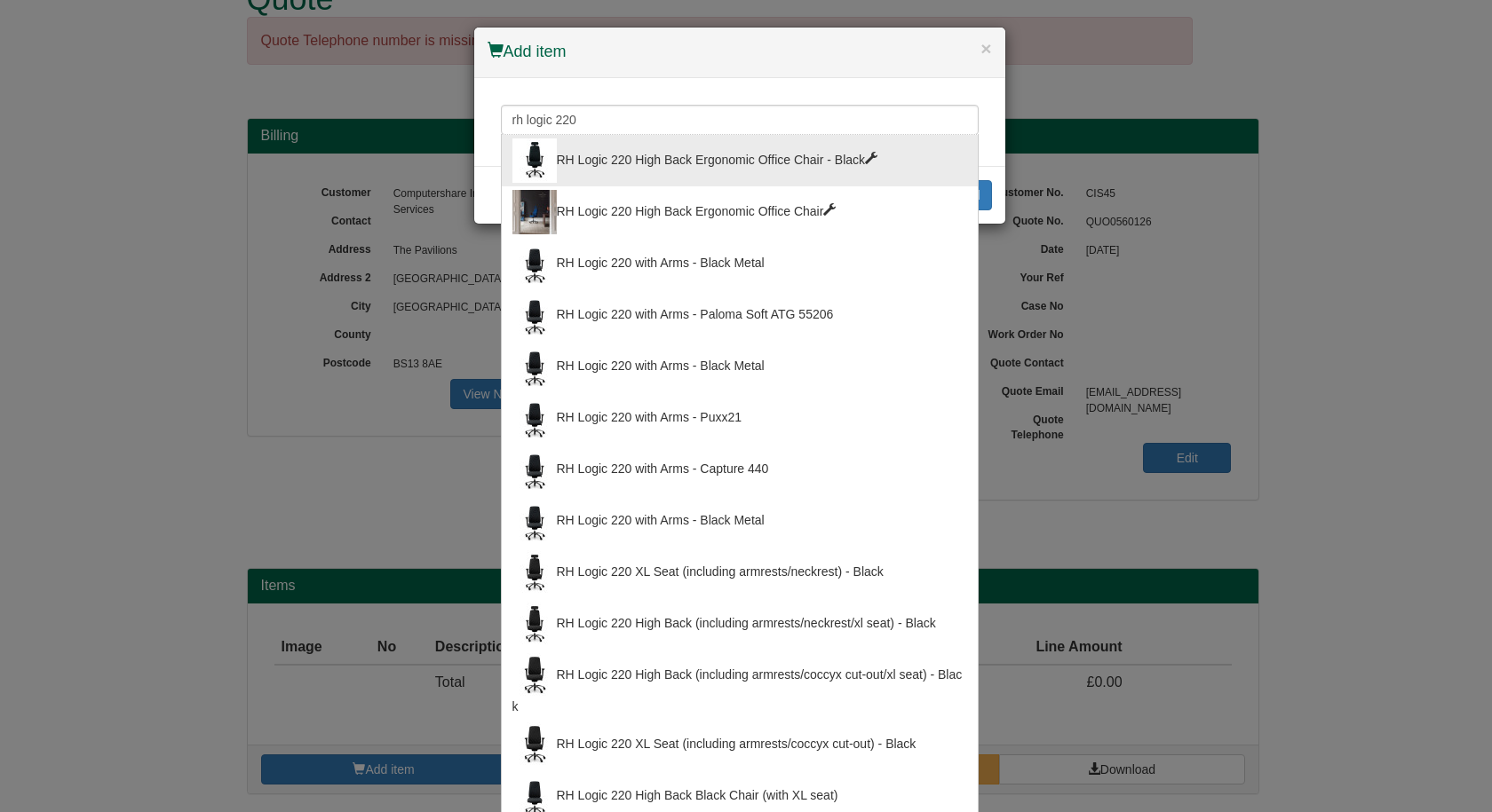
click at [613, 142] on div "RH Logic 220 High Back Ergonomic Office Chair - Black" at bounding box center [739, 160] width 455 height 45
type input "RH Logic 220 High Back Ergonomic Office Chair - Black"
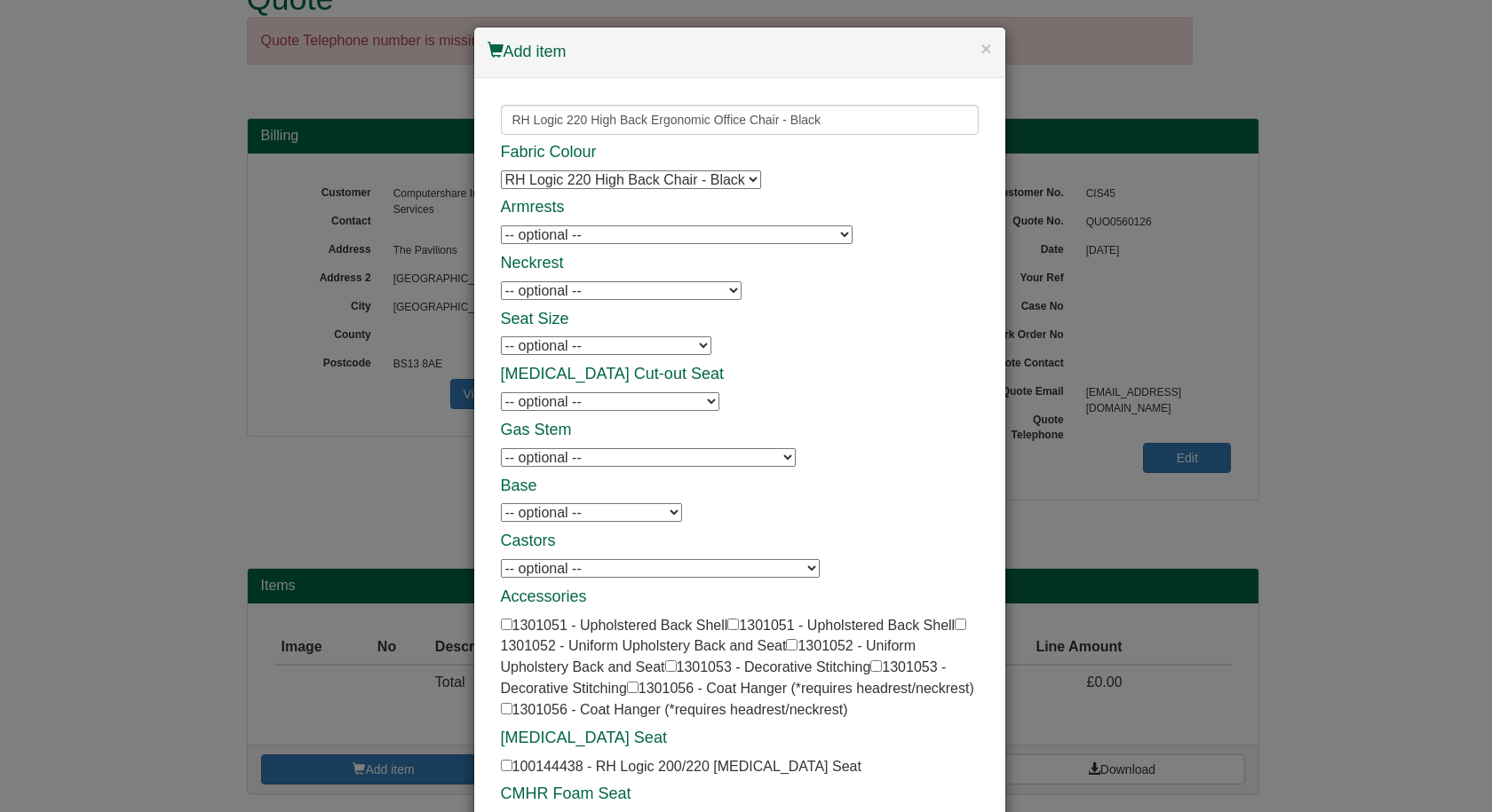
click at [591, 228] on select "-- optional -- 8L Armrests - Black - Black Frame 8L Armrests - Black - Black Fr…" at bounding box center [677, 235] width 352 height 19
select select "1301054"
click at [501, 226] on select "-- optional -- 8L Armrests - Black - Black Frame 8L Armrests - Black - Black Fr…" at bounding box center [677, 235] width 352 height 19
click at [570, 287] on select "-- optional -- RH Logic 200/220 Neckrest - Black RH Logic 200/220 Neckrest - Bl…" at bounding box center [621, 290] width 241 height 19
select select "1301046"
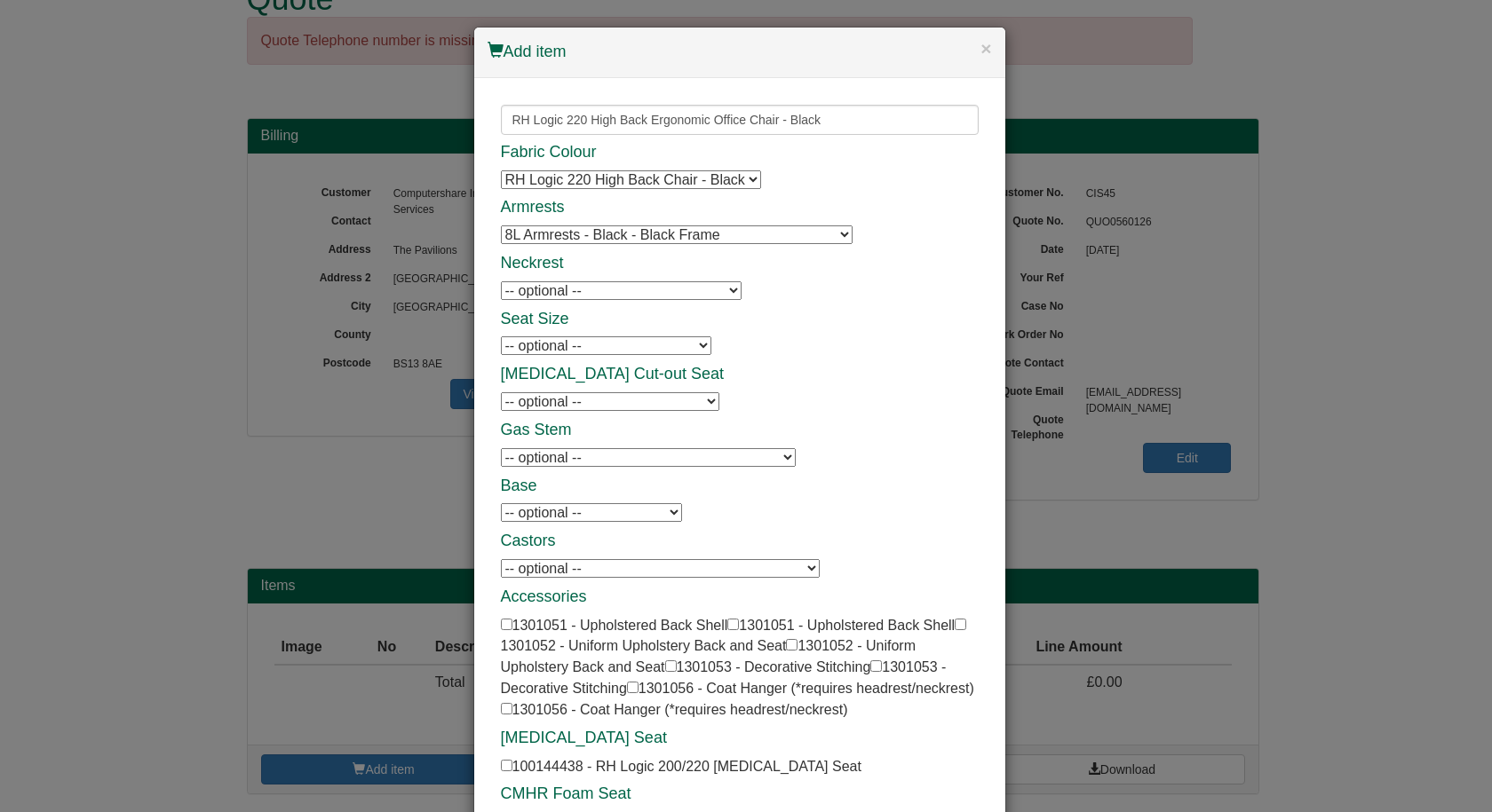
click at [501, 281] on select "-- optional -- RH Logic 200/220 Neckrest - Black RH Logic 200/220 Neckrest - Bl…" at bounding box center [621, 290] width 241 height 19
click at [838, 337] on div "Fabric Colour RH Logic 220 High Back Chair - Black RH Logic 220 High Back Chair…" at bounding box center [740, 488] width 478 height 690
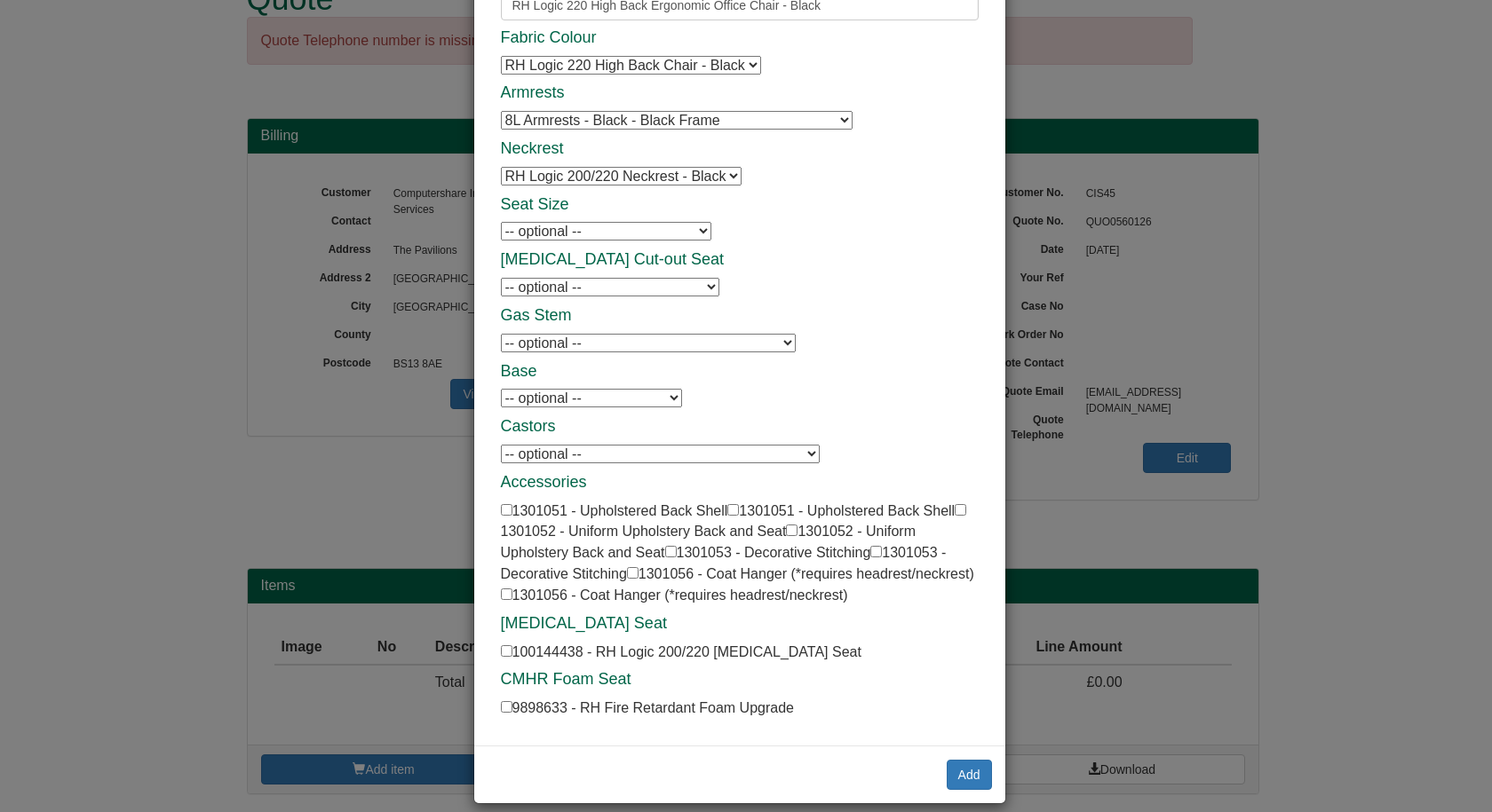
scroll to position [133, 0]
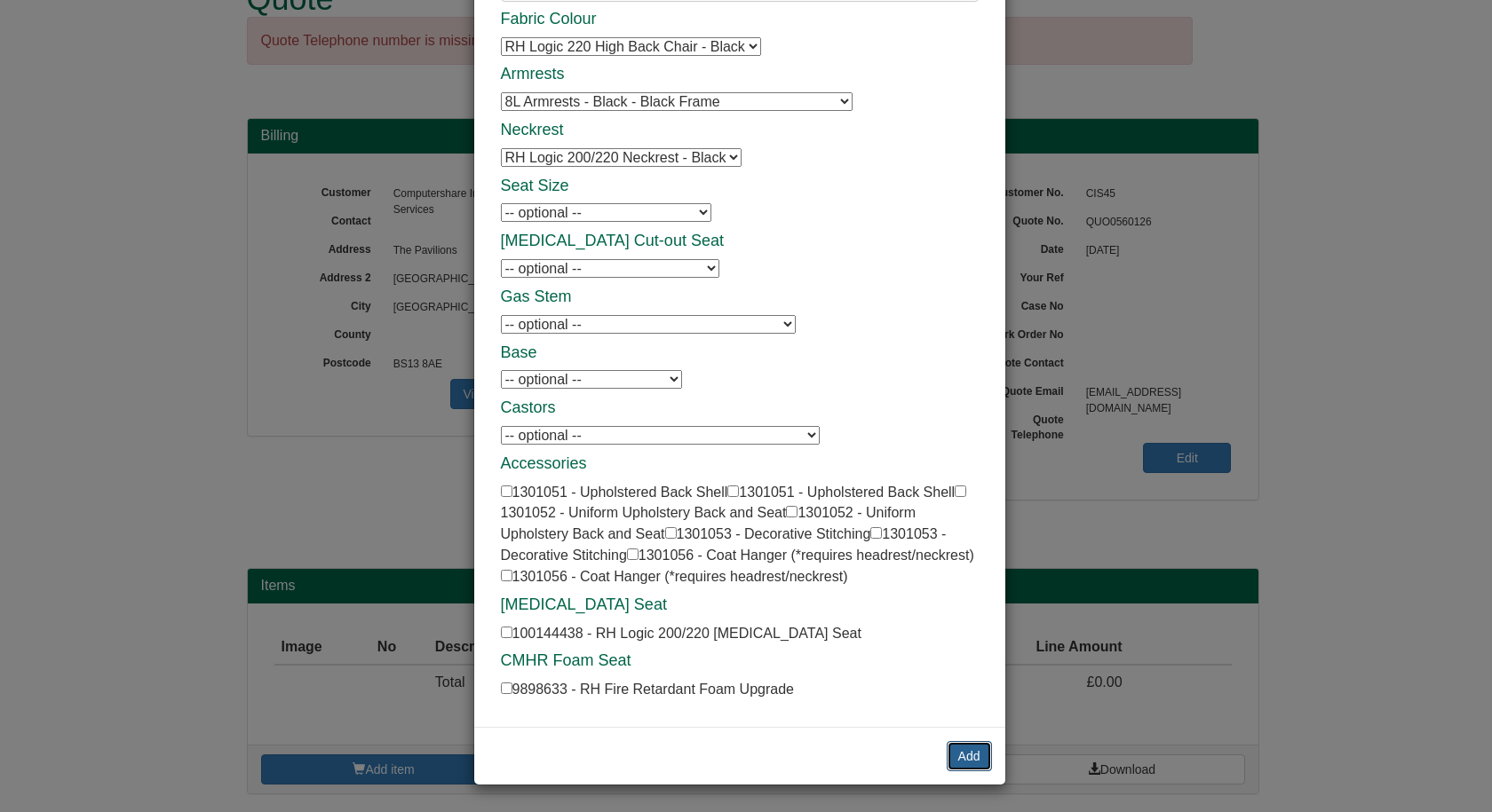
click at [974, 758] on button "Add" at bounding box center [970, 757] width 46 height 30
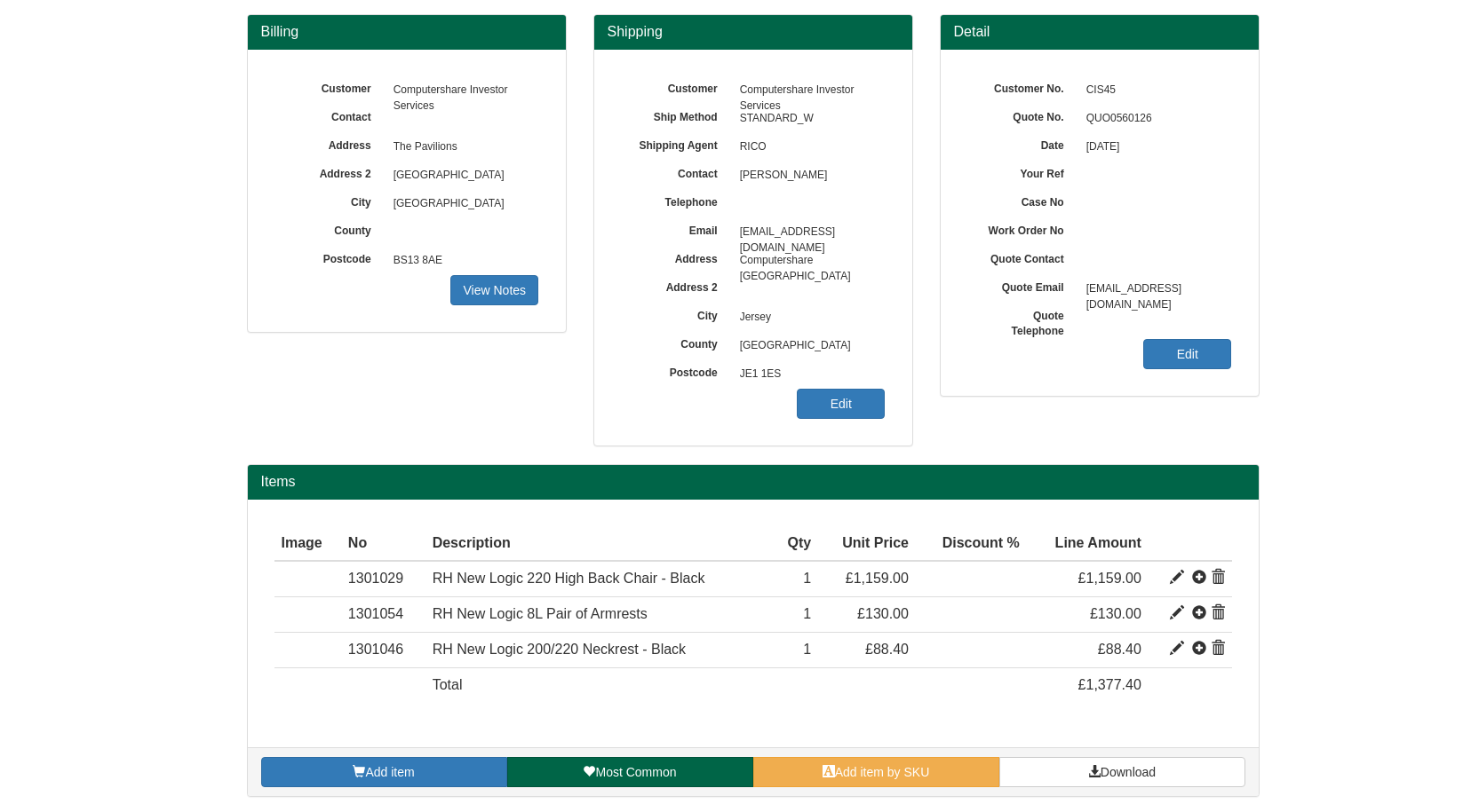
scroll to position [158, 0]
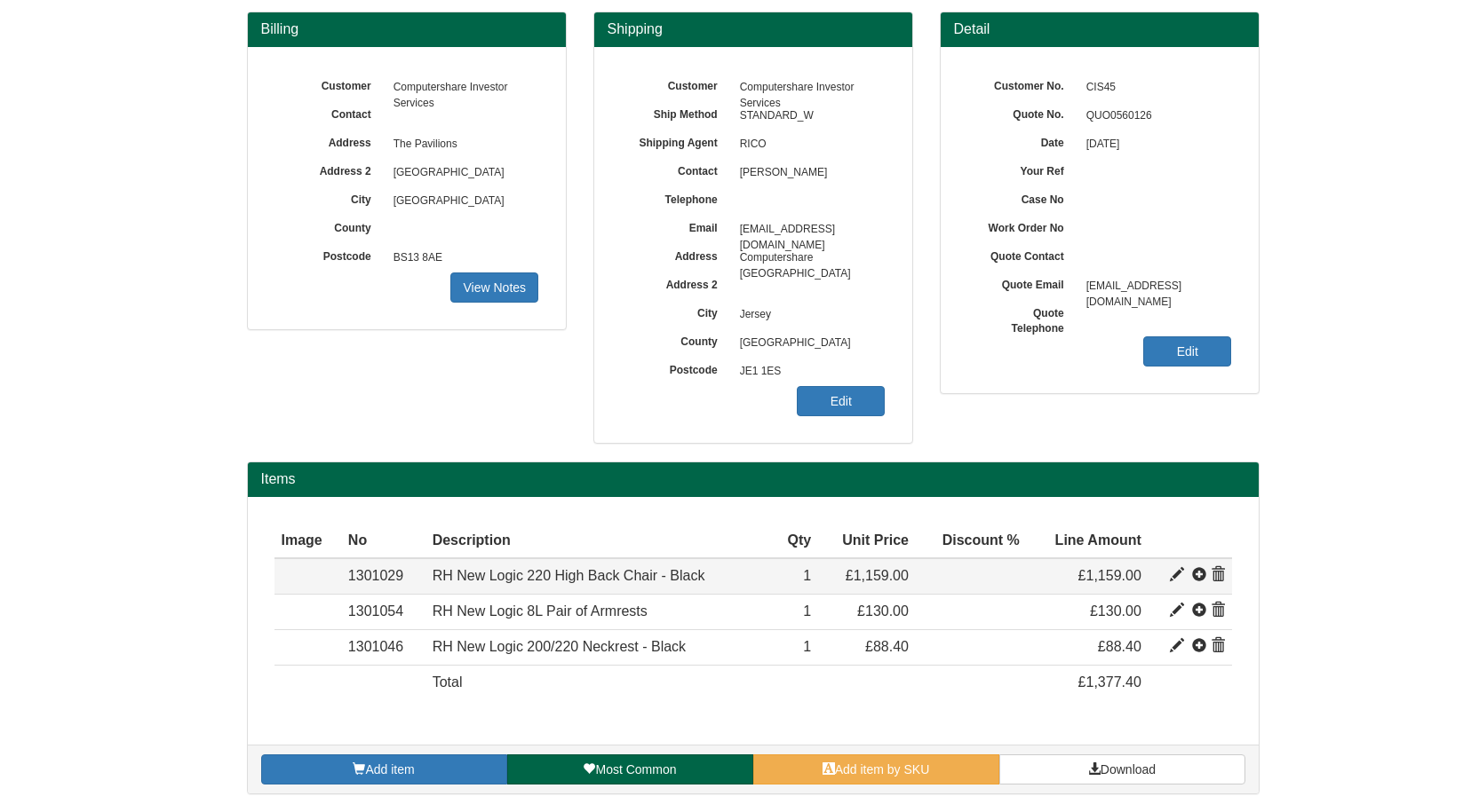
click at [1174, 570] on span at bounding box center [1177, 575] width 14 height 14
type input "RH New Logic 220 High Back Chair - Black"
type input "Fabric: Black (60999) Select"
type input "473.03"
type input "1159.00"
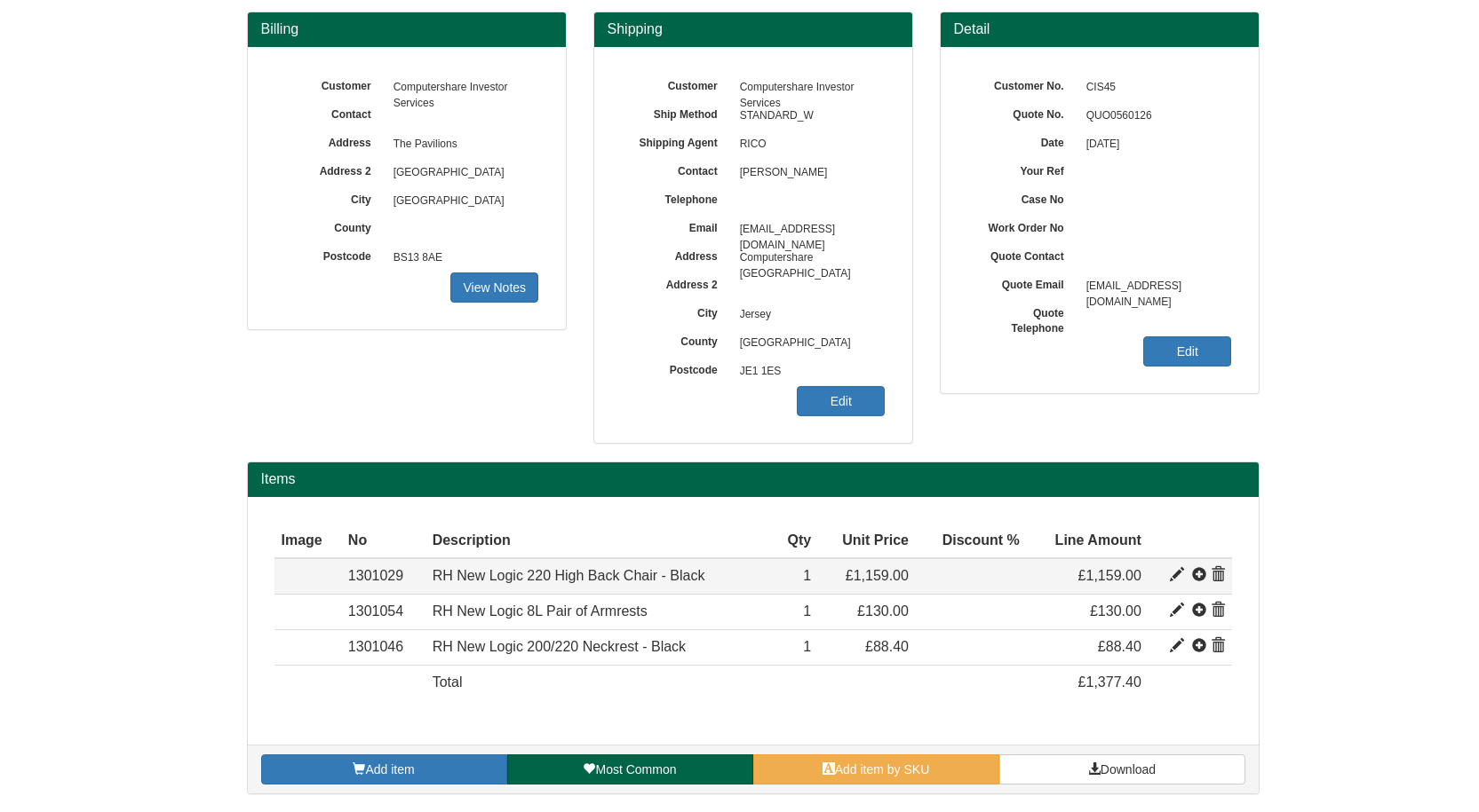
type input "1159.00"
type input "1"
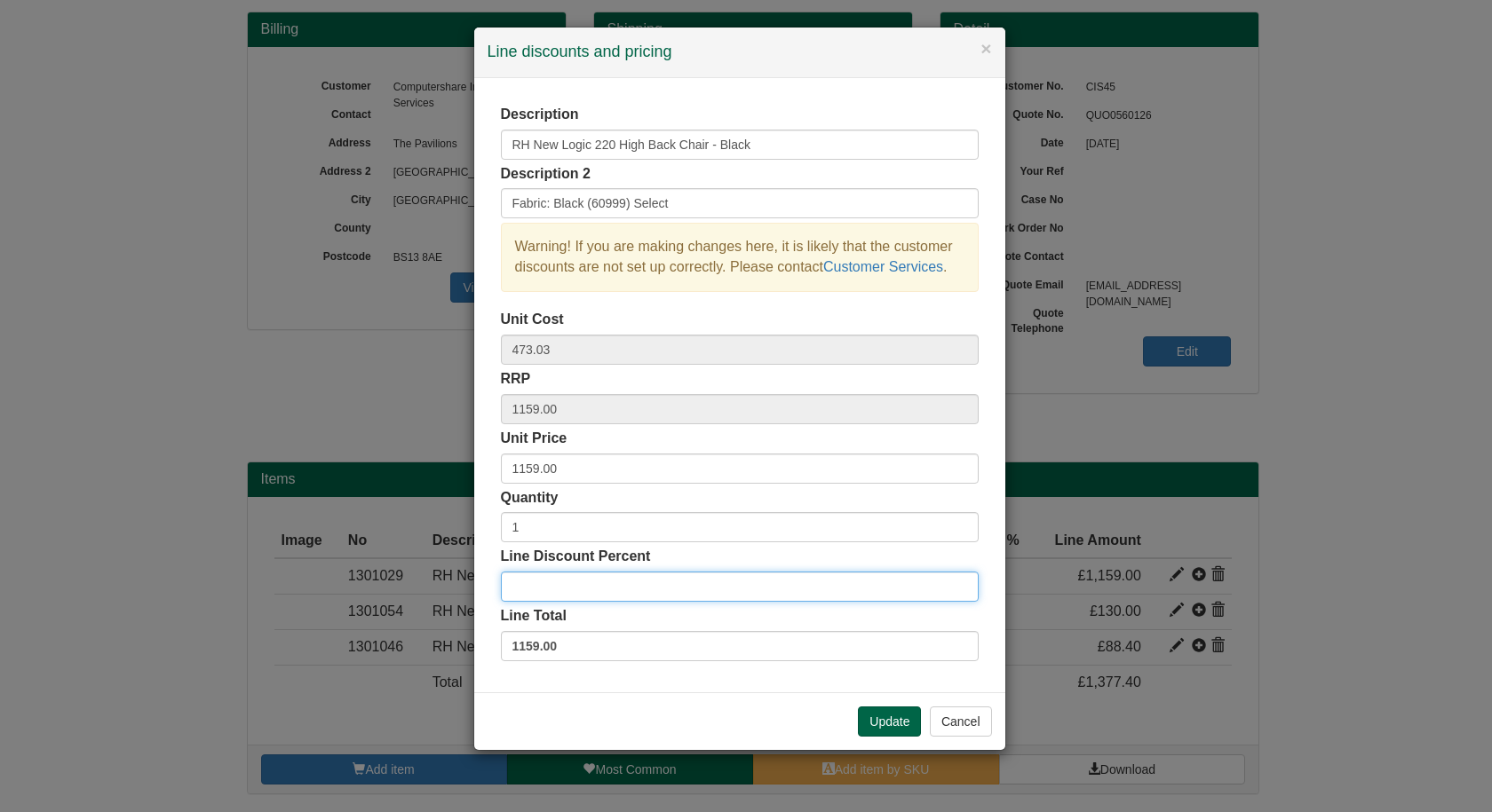
click at [563, 585] on input "Line Discount Percent" at bounding box center [740, 586] width 478 height 30
type input "30"
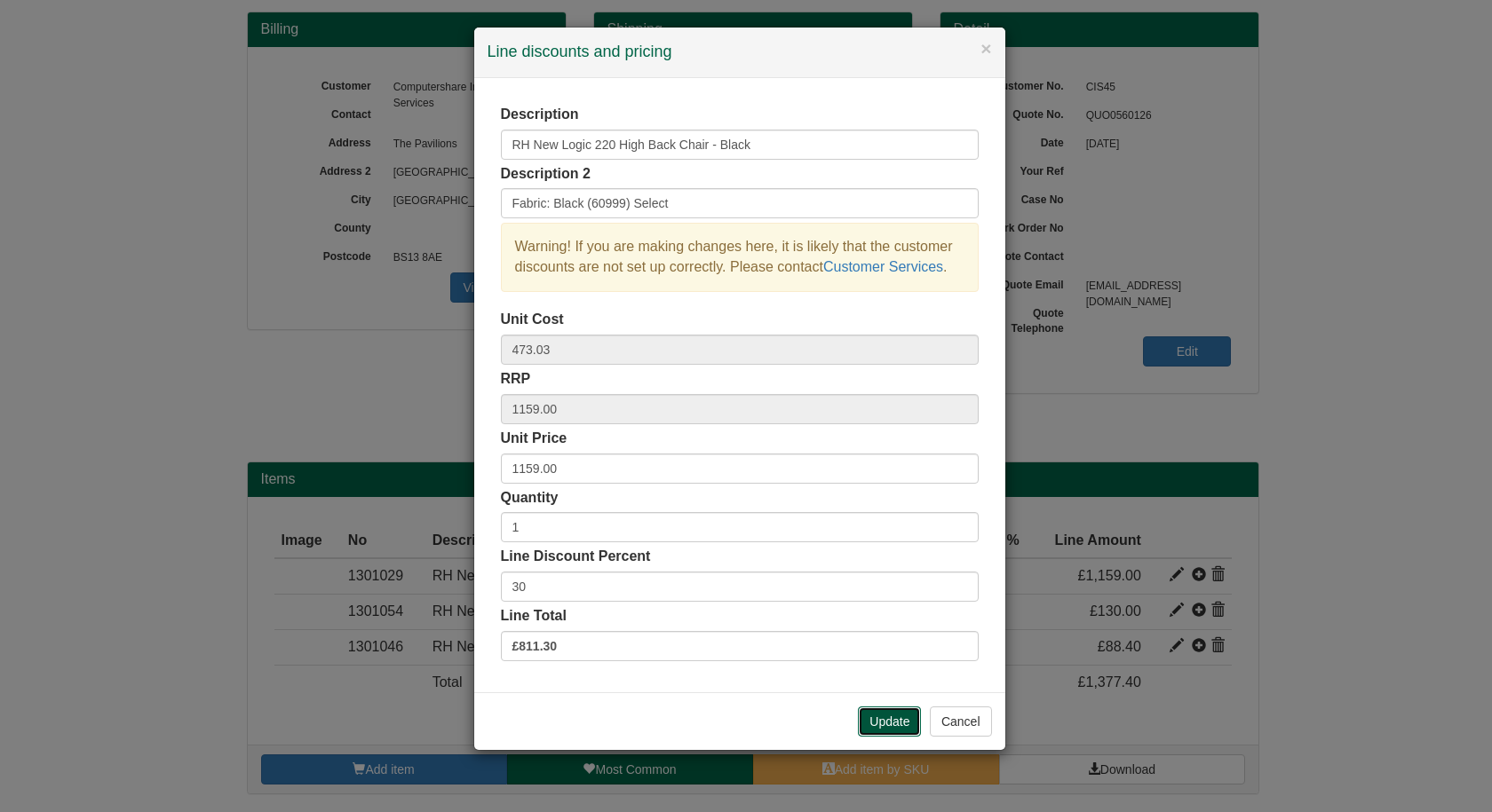
click at [883, 721] on button "Update" at bounding box center [890, 722] width 63 height 30
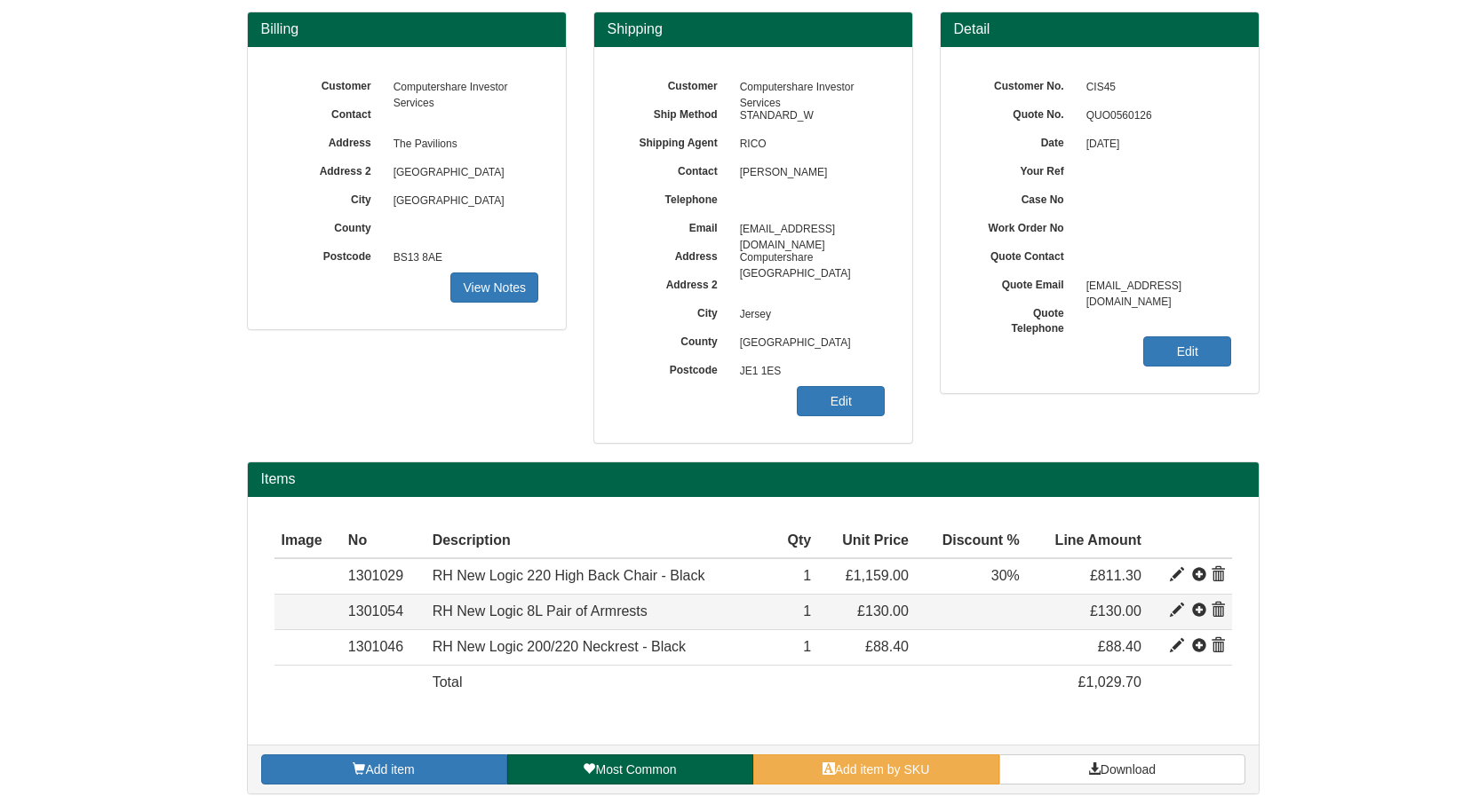
click at [1165, 611] on td at bounding box center [1190, 613] width 83 height 36
click at [1170, 611] on span at bounding box center [1177, 611] width 14 height 14
type input "RH New Logic 8L Pair of Armrests"
type input "67.19"
type input "130.00"
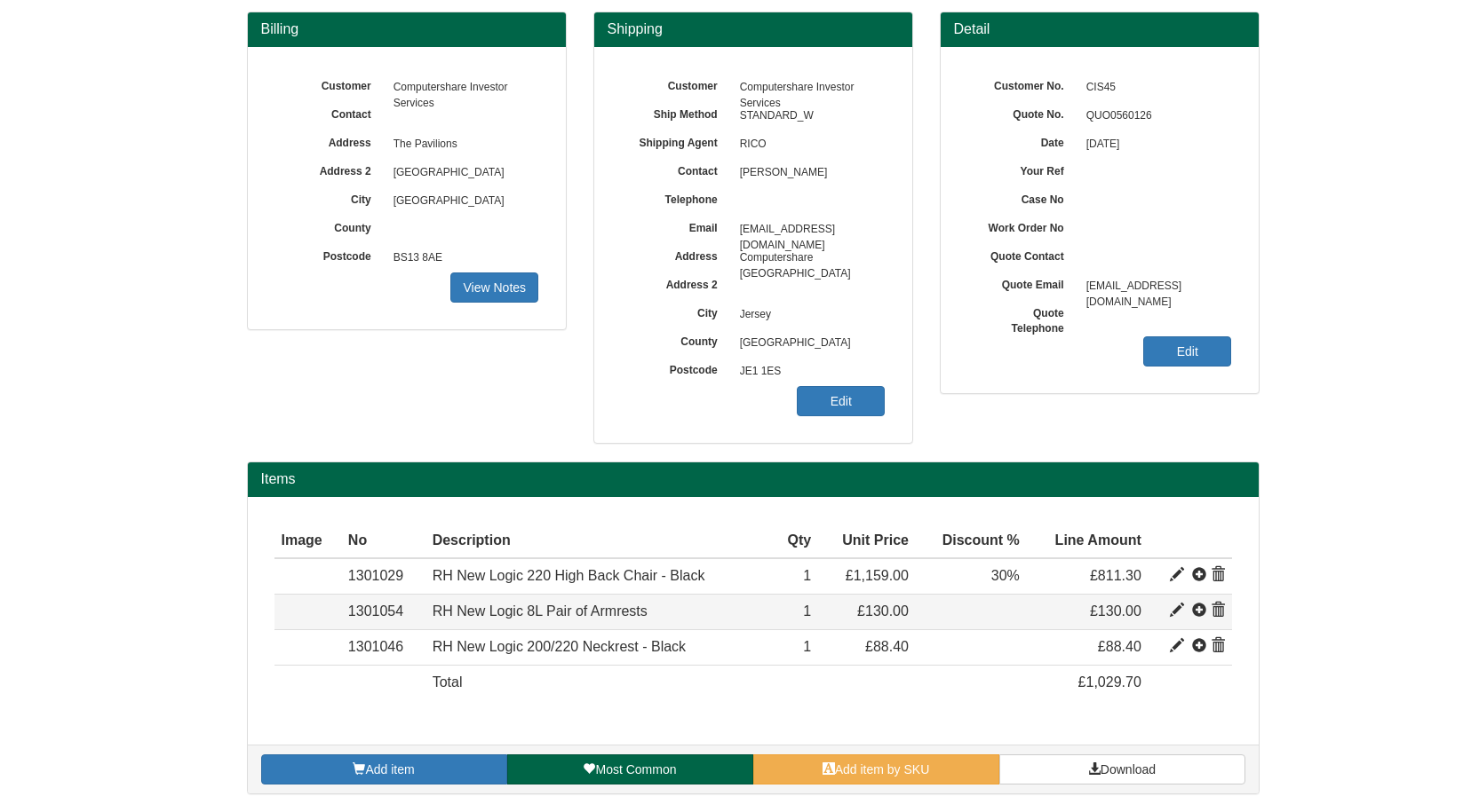
type input "130.00"
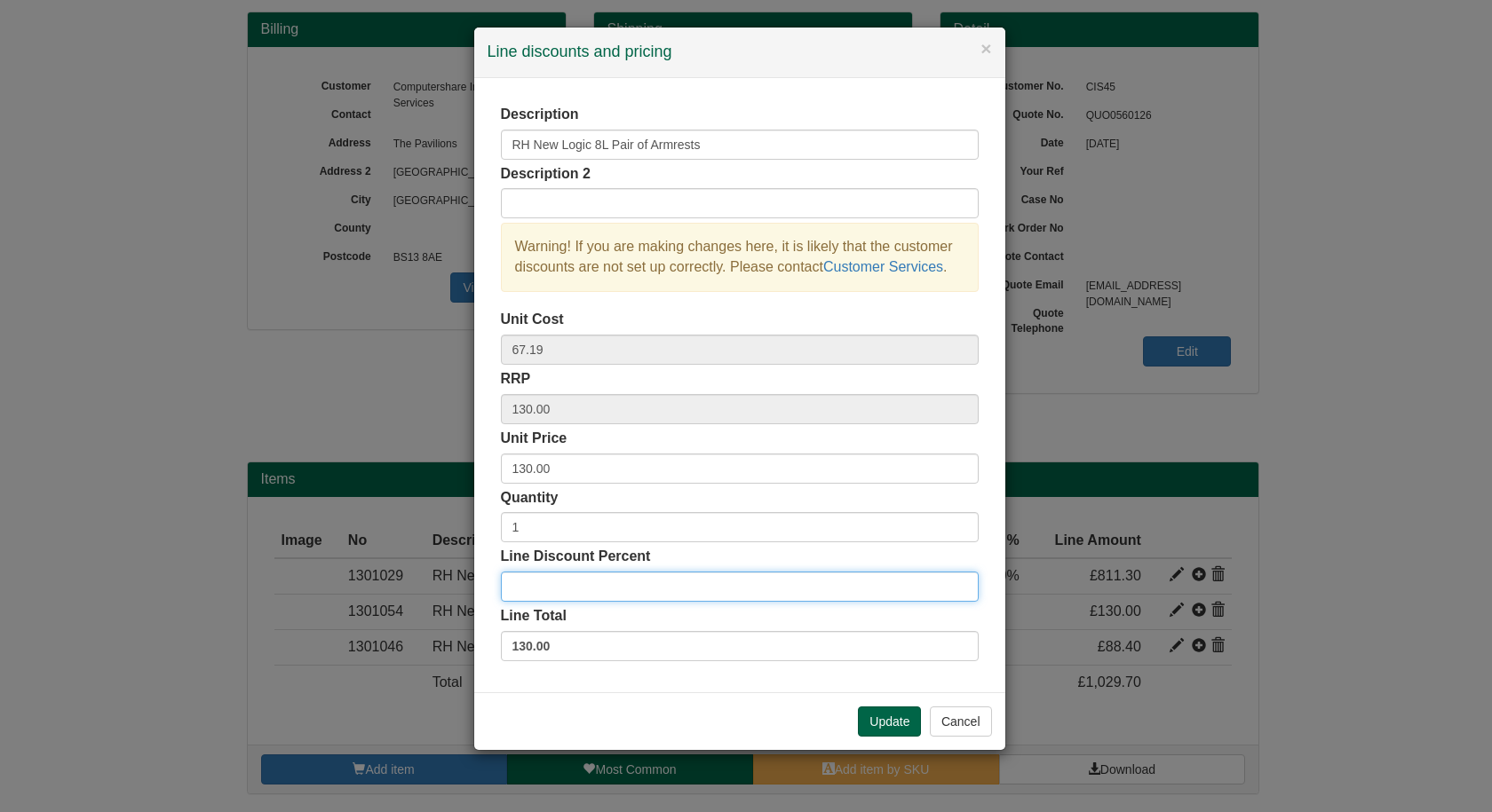
click at [613, 587] on input "Line Discount Percent" at bounding box center [740, 586] width 478 height 30
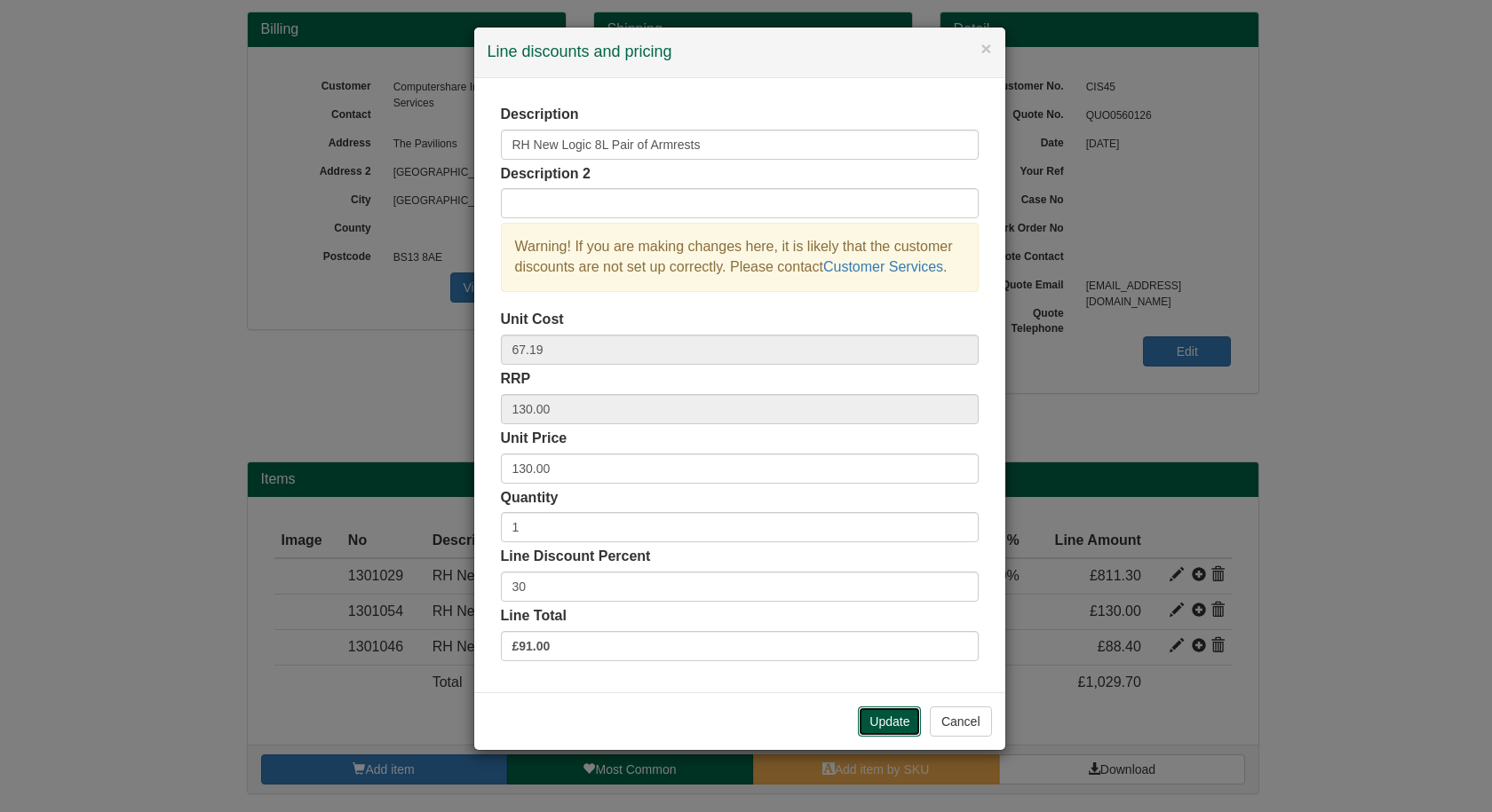
click at [894, 722] on button "Update" at bounding box center [890, 722] width 63 height 30
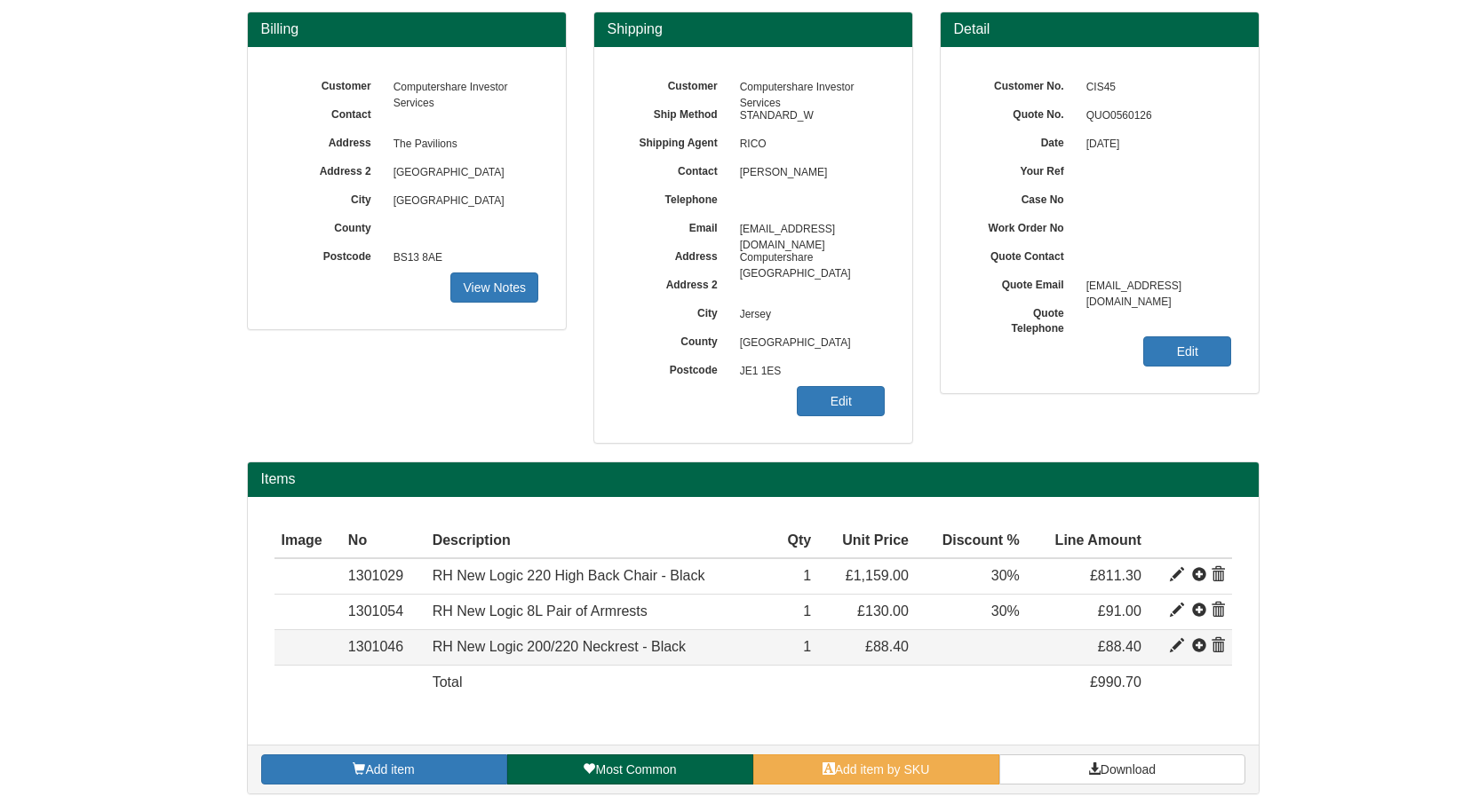
click at [1177, 649] on span at bounding box center [1177, 646] width 14 height 14
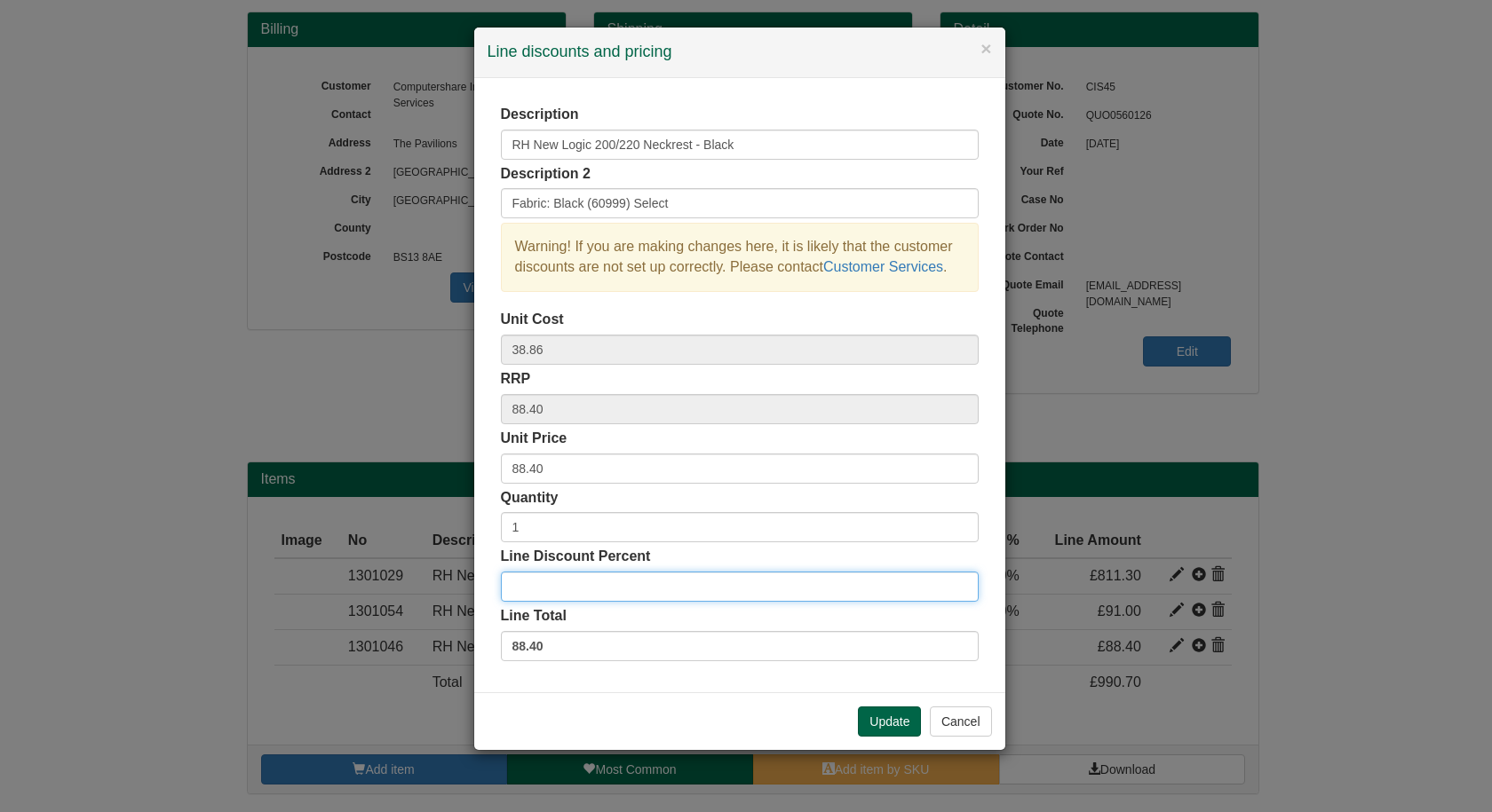
click at [659, 584] on input "Line Discount Percent" at bounding box center [740, 586] width 478 height 30
type input "30"
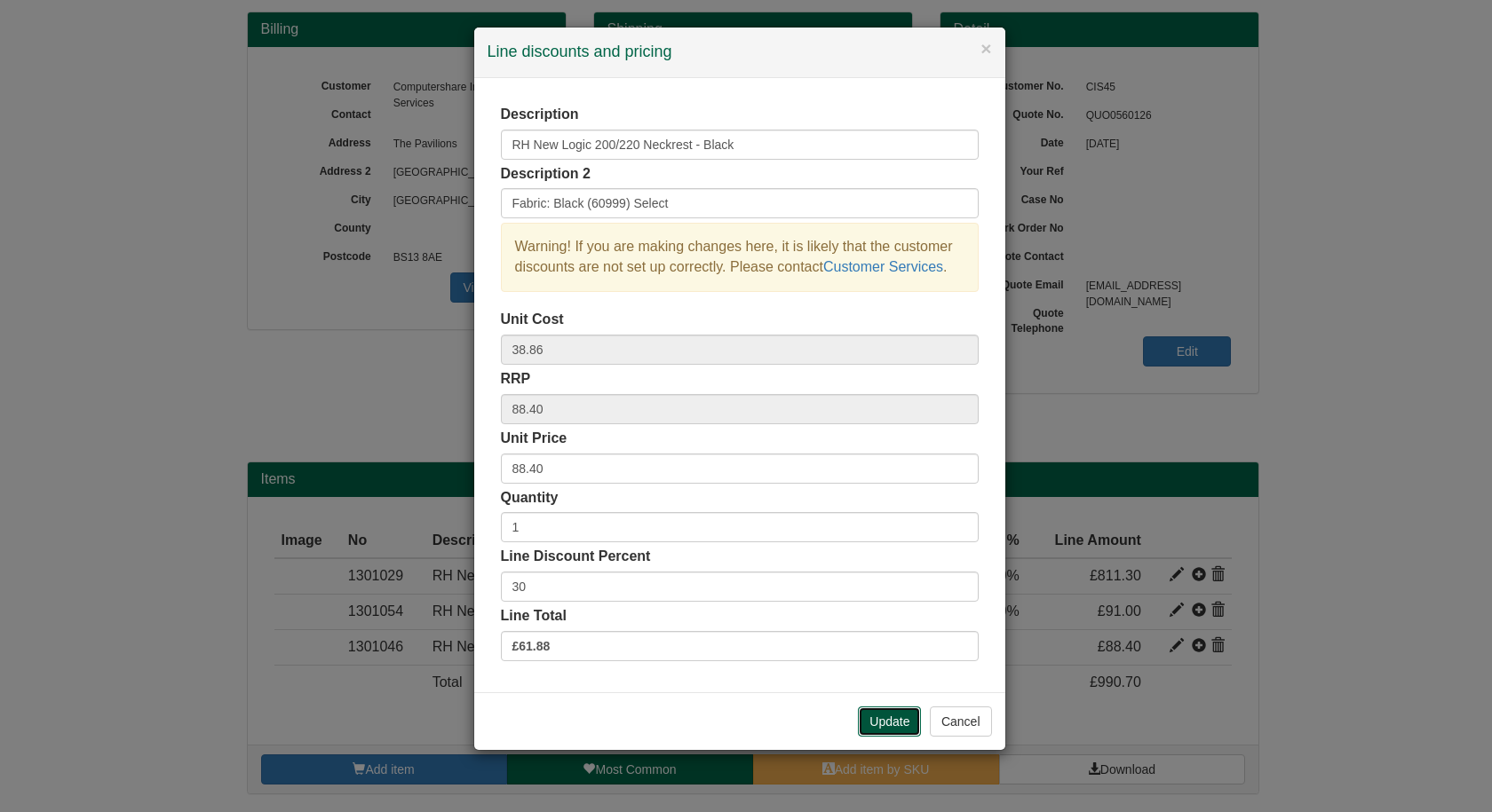
click at [896, 719] on button "Update" at bounding box center [890, 722] width 63 height 30
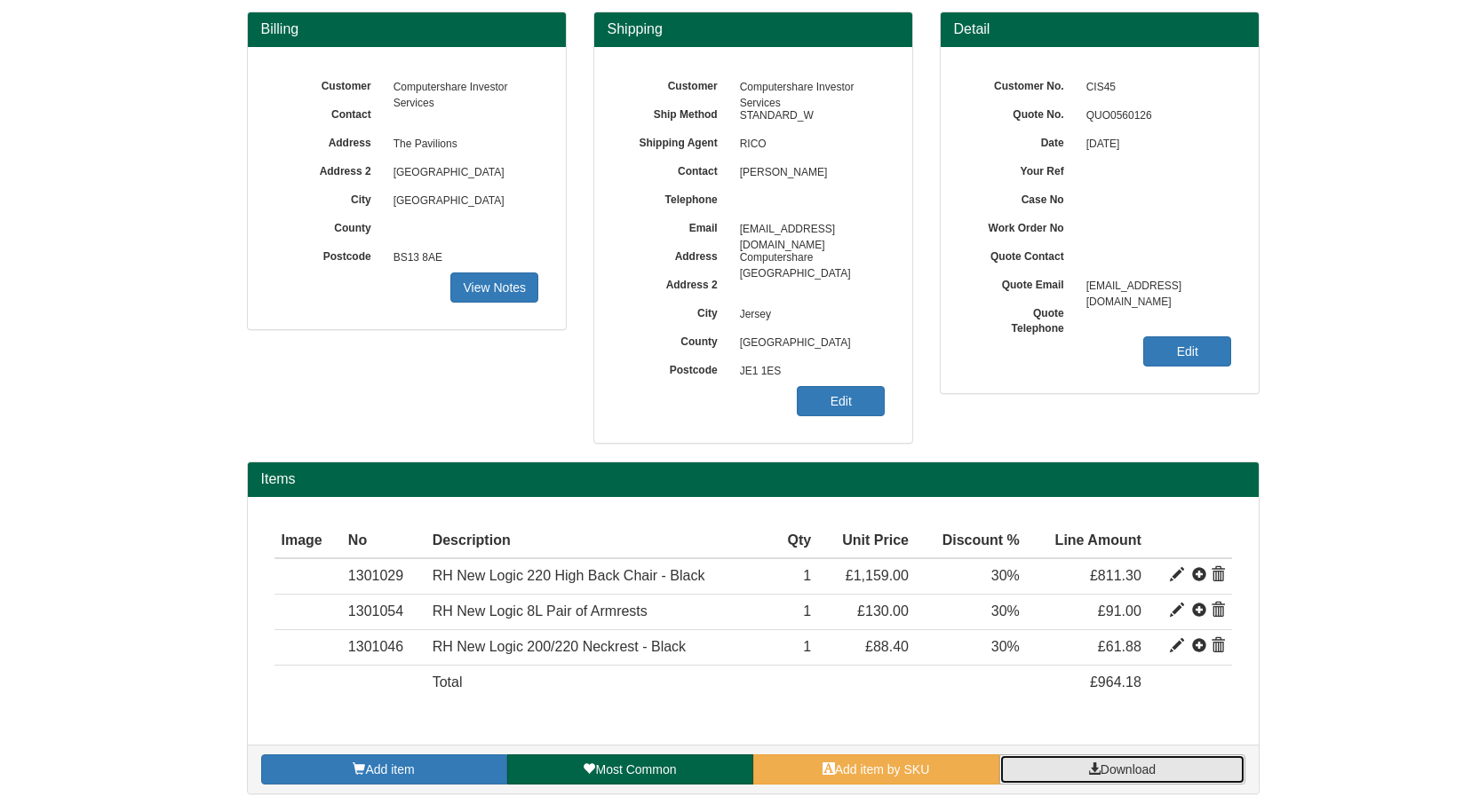
click at [1113, 770] on span "Download" at bounding box center [1128, 769] width 55 height 14
